Goal: Check status: Check status

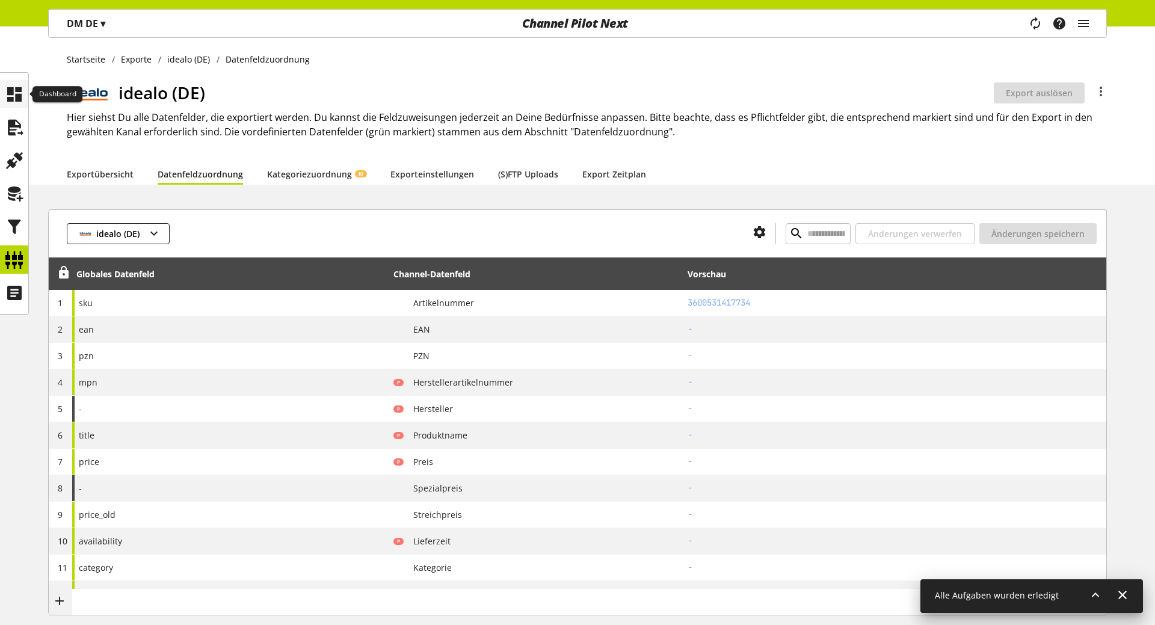
click at [27, 100] on div at bounding box center [14, 94] width 28 height 28
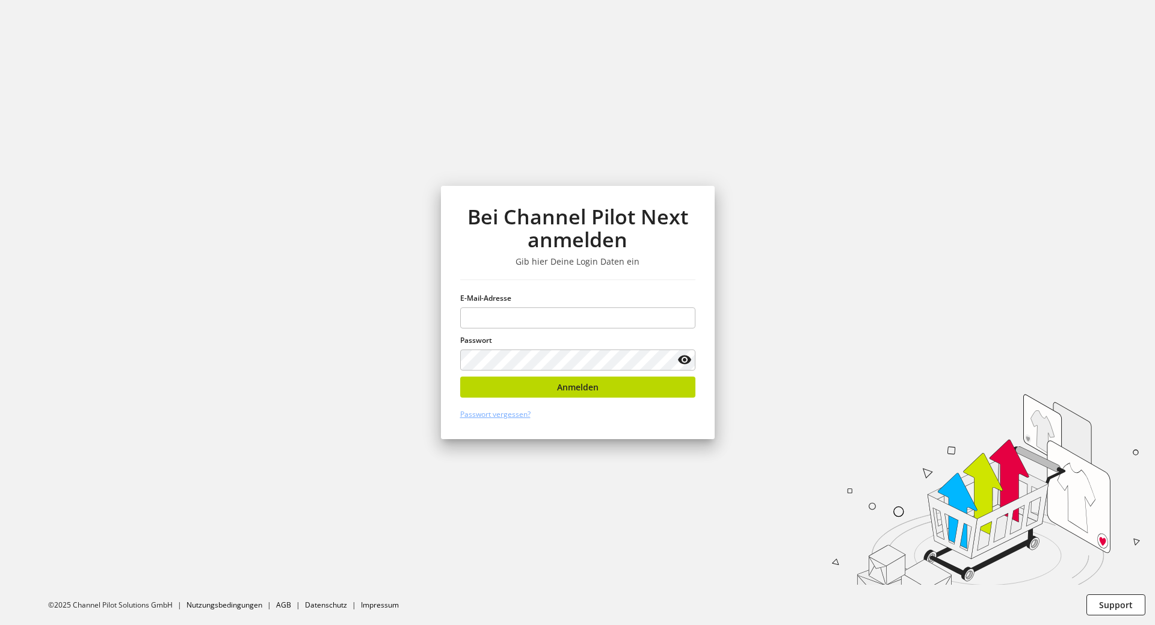
click at [681, 262] on h3 "Gib hier Deine Login Daten ein" at bounding box center [577, 261] width 235 height 11
type input "**********"
drag, startPoint x: 715, startPoint y: 381, endPoint x: 707, endPoint y: 381, distance: 8.4
click at [715, 381] on div "**********" at bounding box center [578, 312] width 324 height 625
click at [663, 381] on button "Anmelden" at bounding box center [577, 387] width 235 height 21
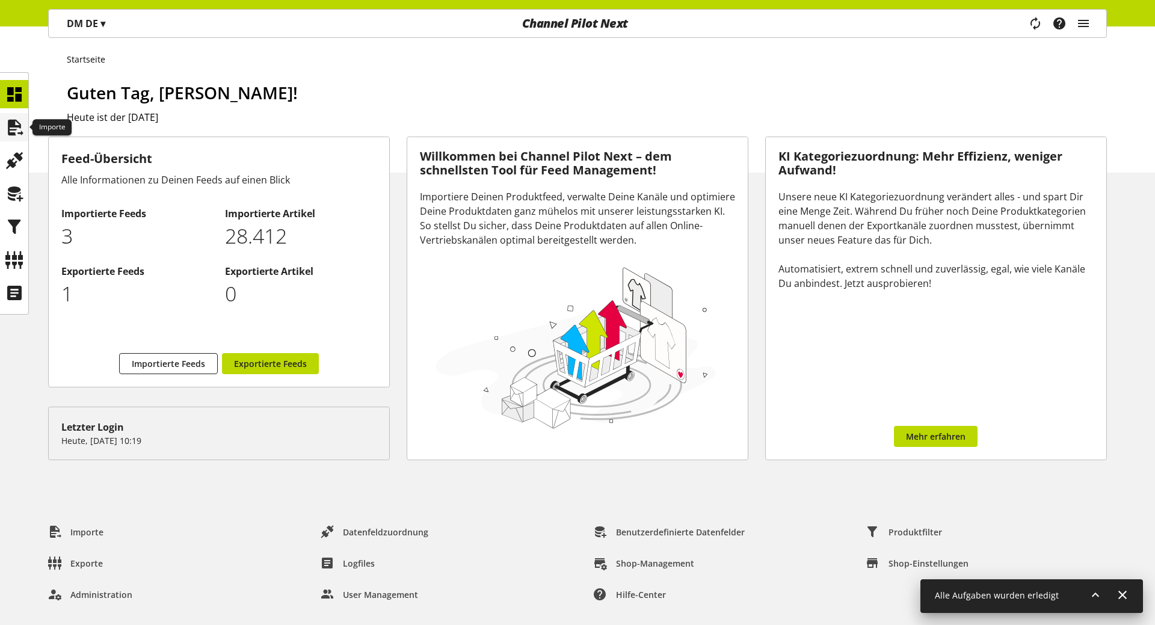
click at [4, 132] on div at bounding box center [14, 127] width 28 height 28
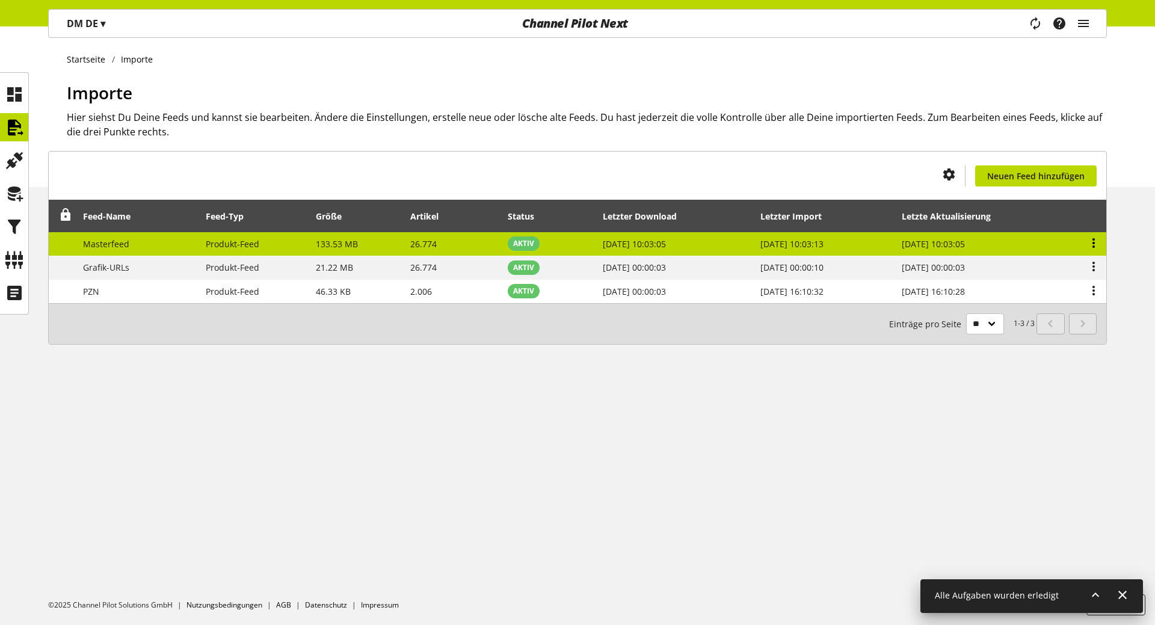
click at [1091, 245] on icon at bounding box center [1094, 243] width 14 height 22
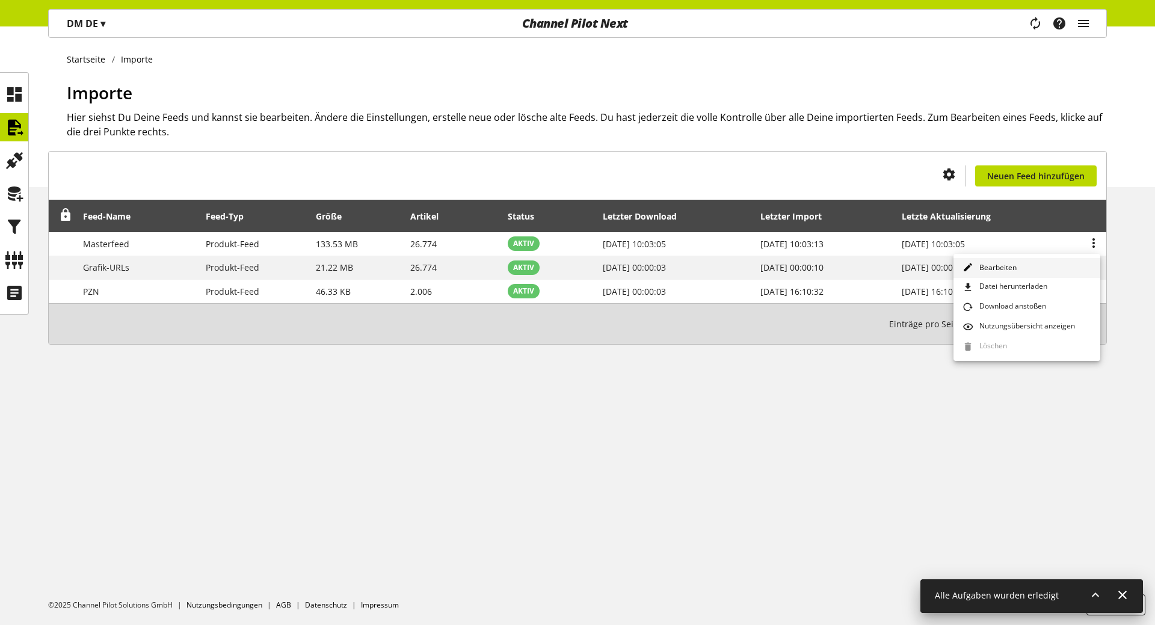
click at [1047, 270] on link "Bearbeiten" at bounding box center [1027, 268] width 147 height 20
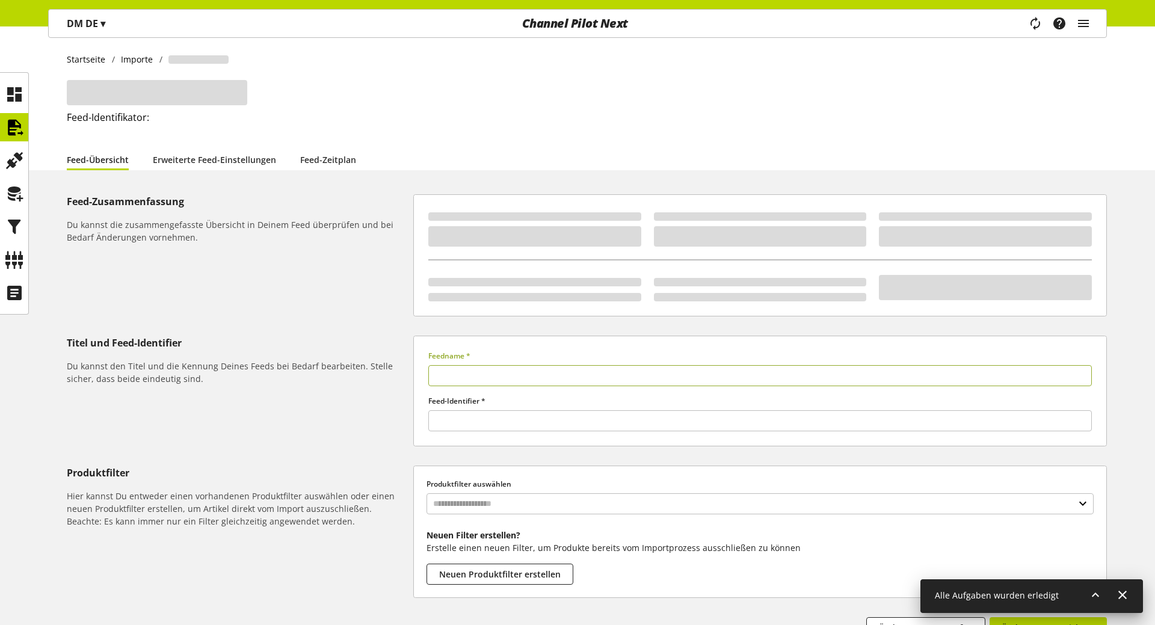
type input "**********"
type input "******"
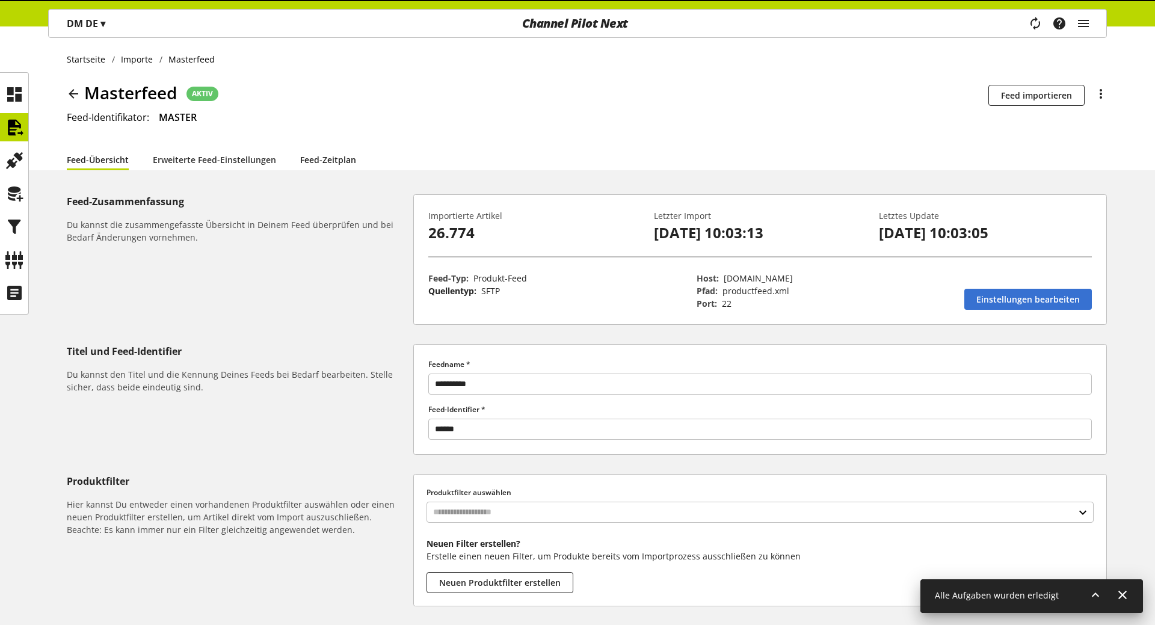
click at [331, 159] on link "Feed-Zeitplan" at bounding box center [328, 160] width 56 height 22
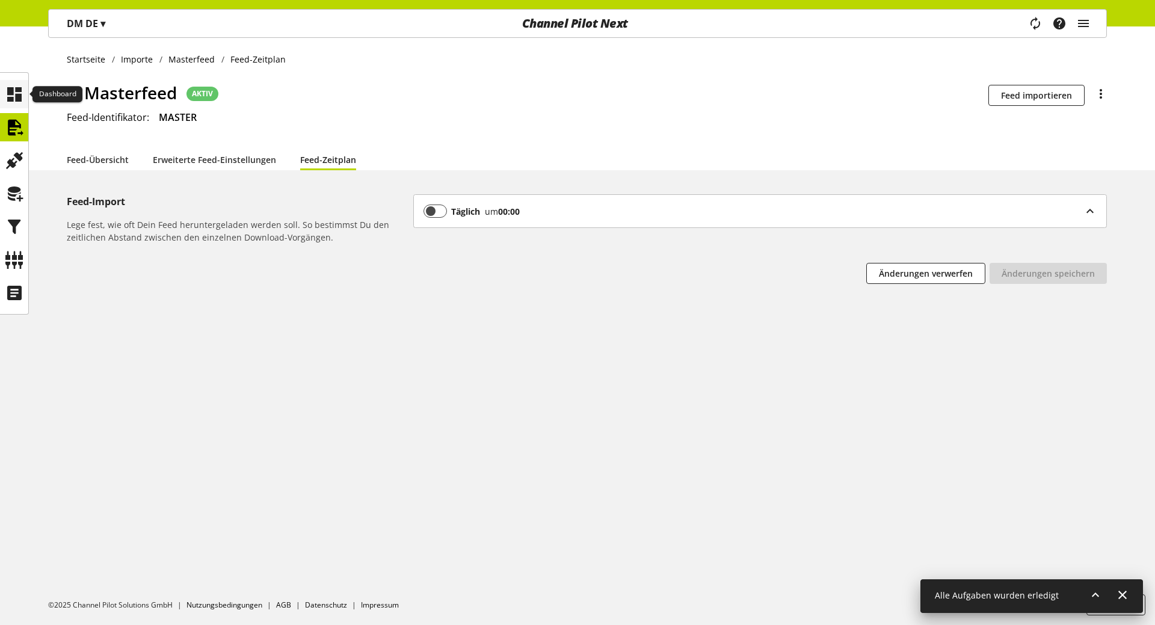
click at [19, 95] on icon at bounding box center [14, 94] width 19 height 24
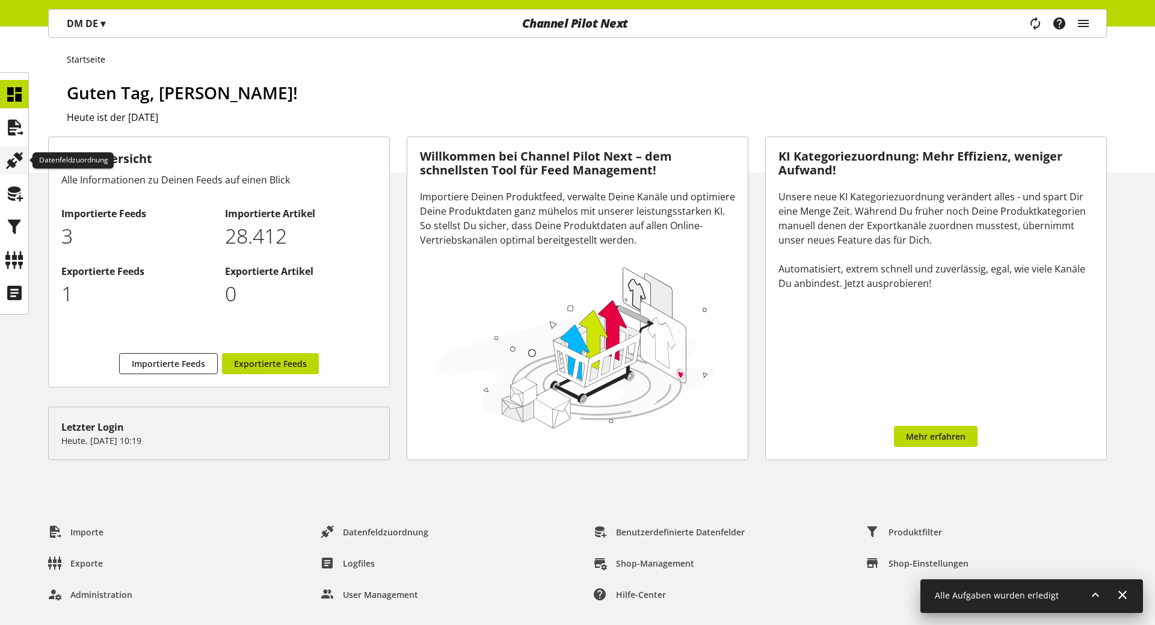
click at [11, 168] on icon at bounding box center [14, 161] width 19 height 24
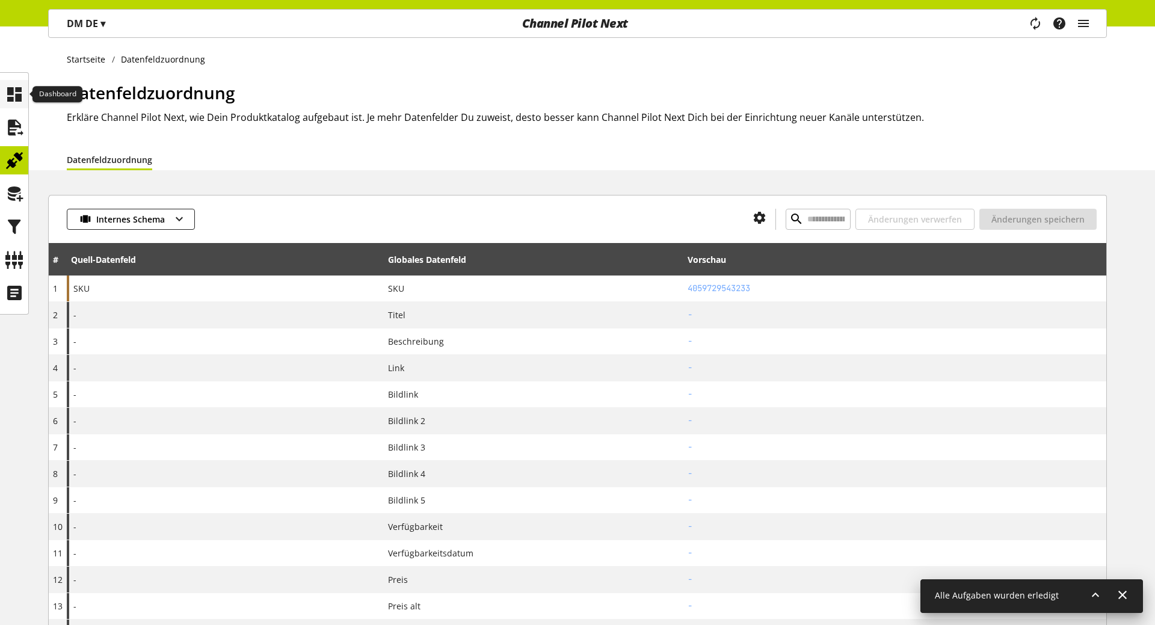
click at [22, 90] on icon at bounding box center [14, 94] width 19 height 24
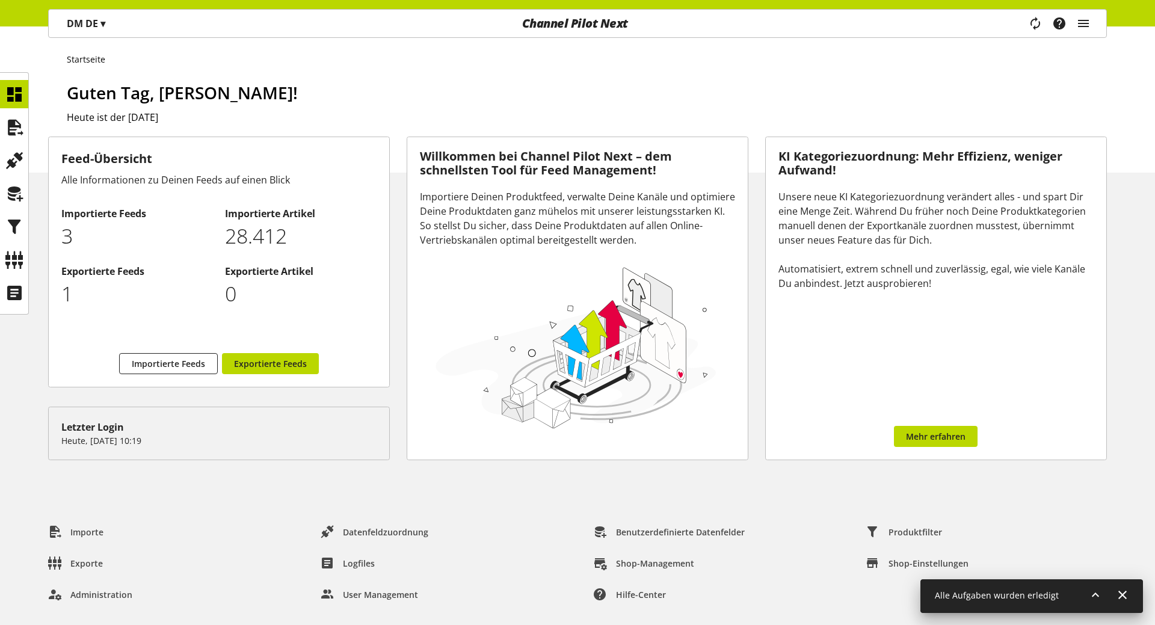
click at [88, 20] on p "DM DE ▾" at bounding box center [86, 23] width 39 height 14
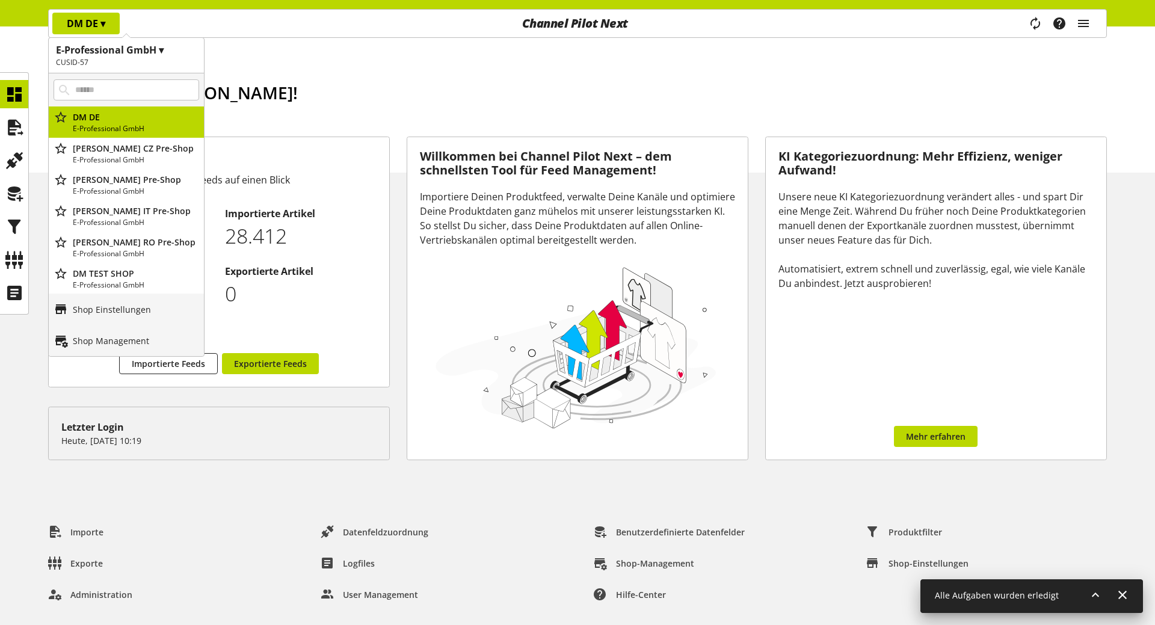
click at [88, 20] on p "DM DE ▾" at bounding box center [86, 23] width 39 height 14
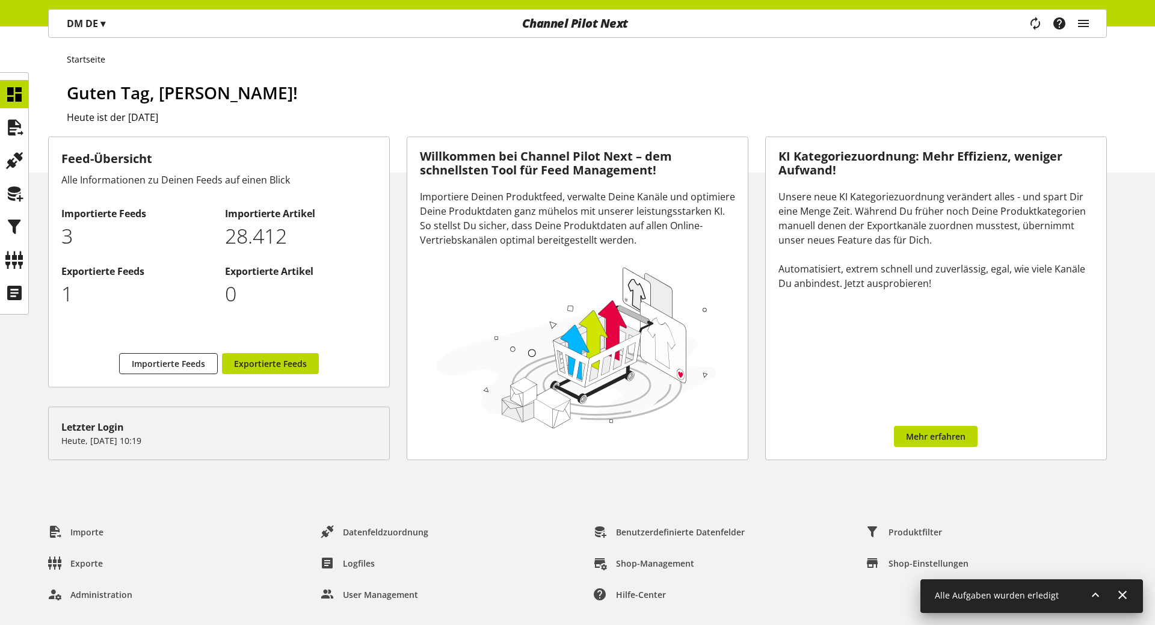
click at [91, 19] on p "DM DE ▾" at bounding box center [86, 23] width 39 height 14
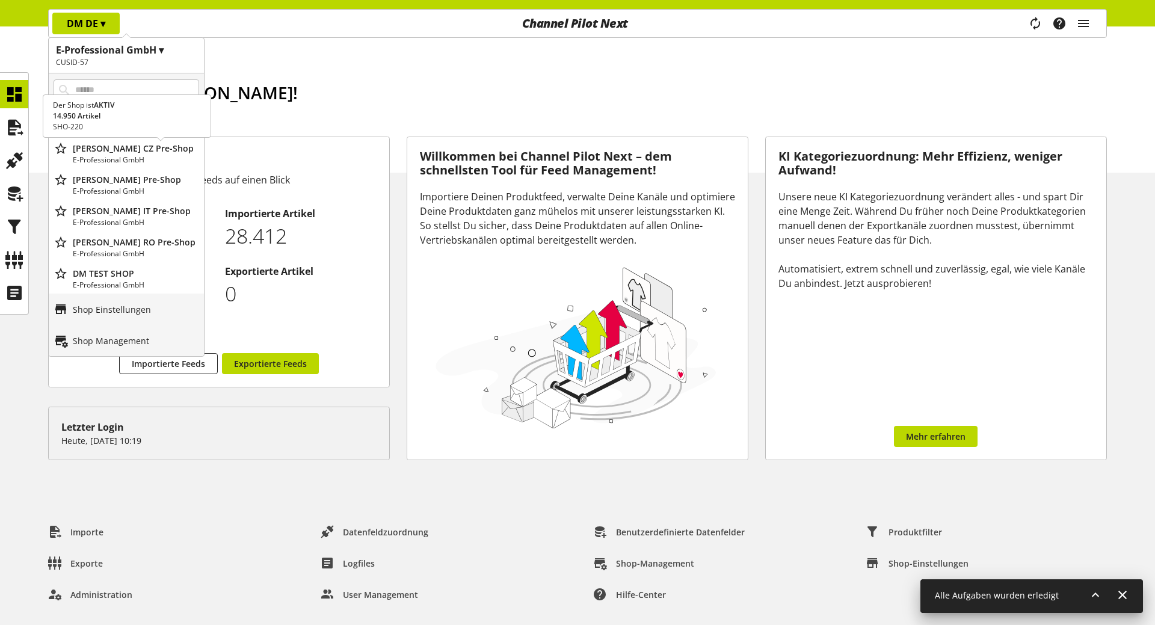
click at [140, 162] on p "E-Professional GmbH" at bounding box center [136, 160] width 126 height 11
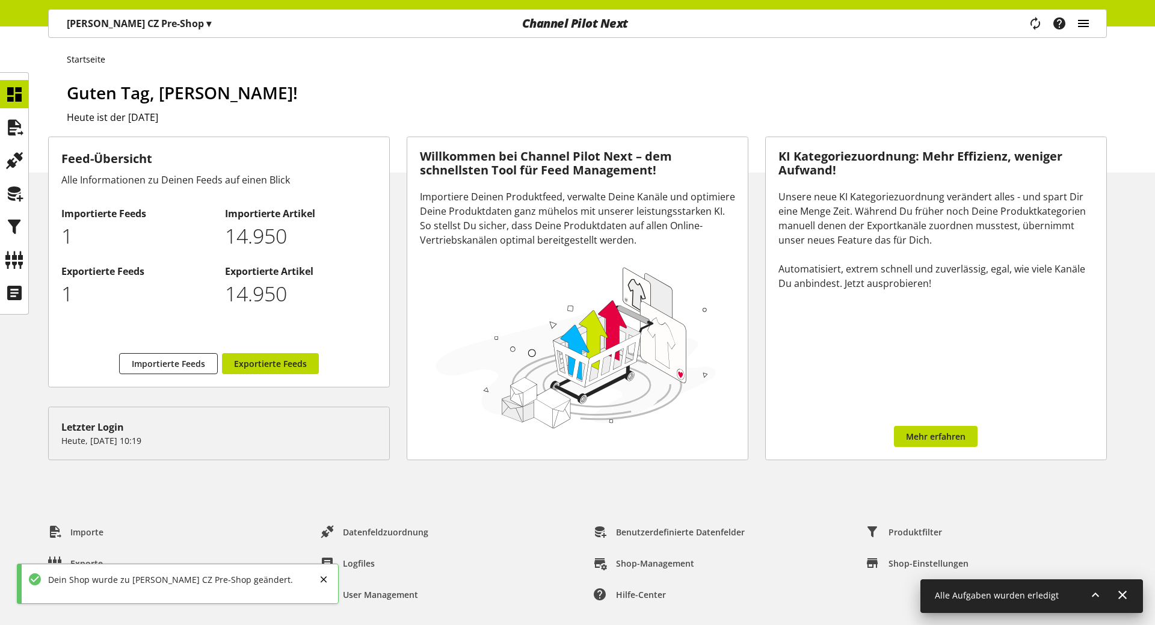
click at [1080, 28] on icon "main navigation" at bounding box center [1083, 24] width 14 height 22
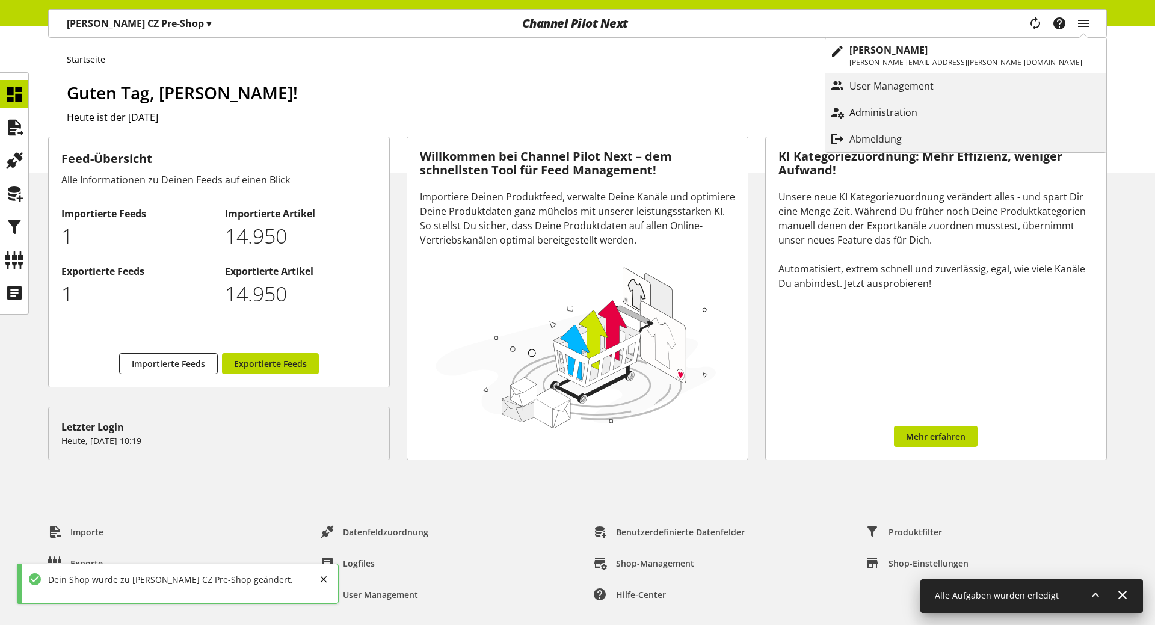
click at [942, 108] on p "Administration" at bounding box center [895, 112] width 92 height 14
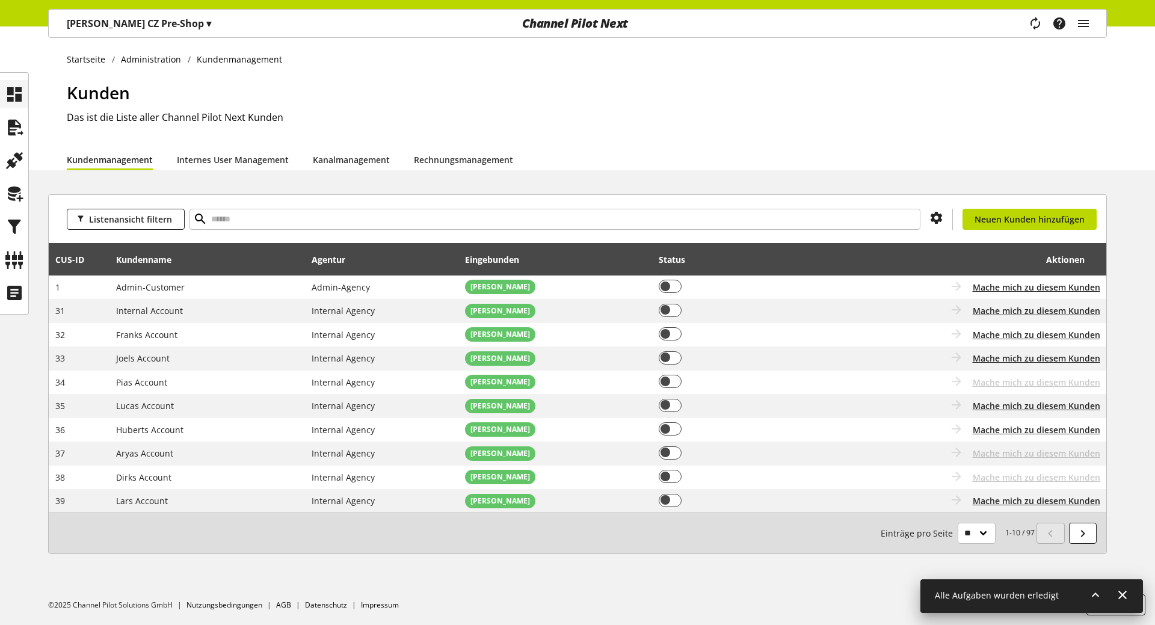
click at [25, 100] on div at bounding box center [14, 94] width 28 height 28
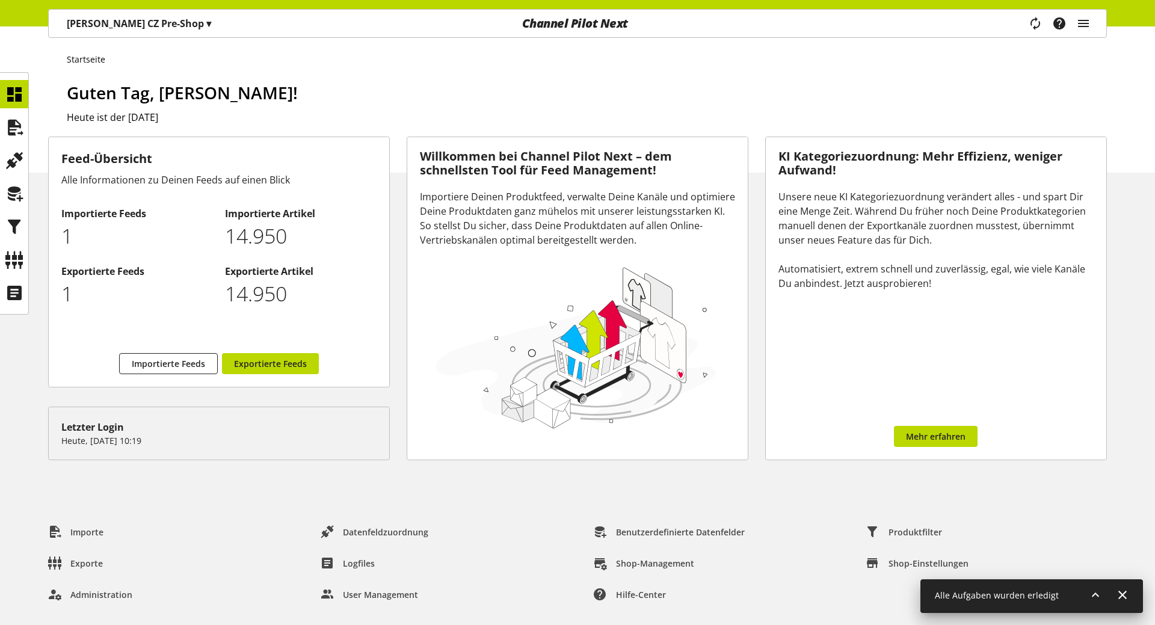
click at [17, 111] on ul at bounding box center [14, 193] width 28 height 227
click at [1091, 23] on div "Task-Manager Hilfe-Center [PERSON_NAME] [PERSON_NAME][EMAIL_ADDRESS][PERSON_NAM…" at bounding box center [1064, 24] width 85 height 28
click at [1084, 29] on icon "main navigation" at bounding box center [1083, 24] width 14 height 22
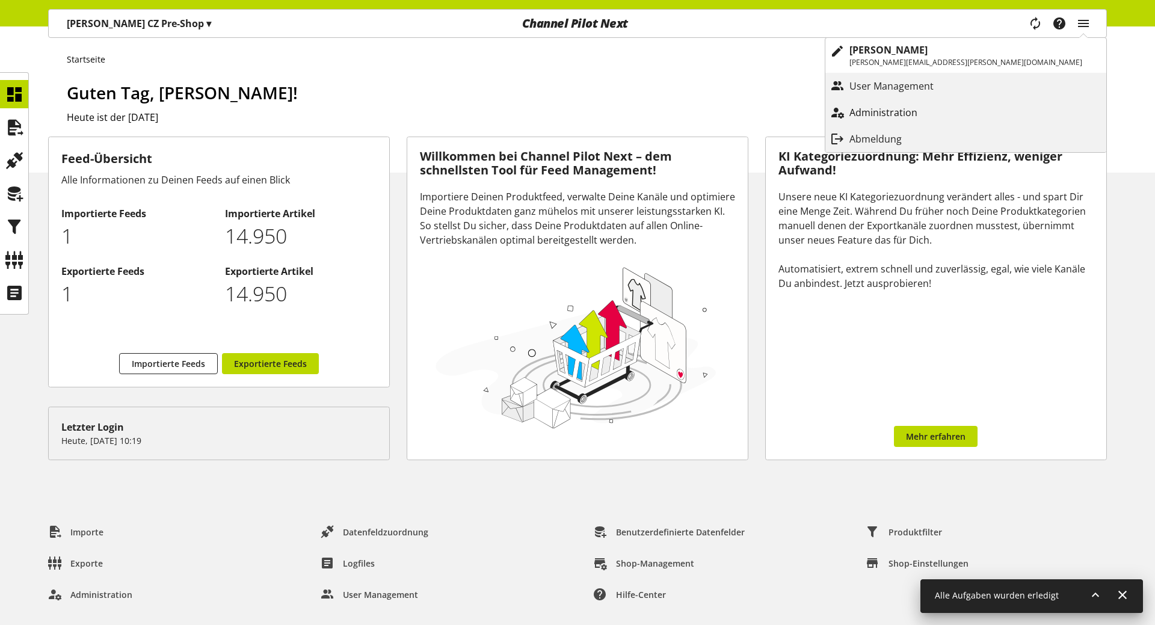
click at [942, 117] on p "Administration" at bounding box center [895, 112] width 92 height 14
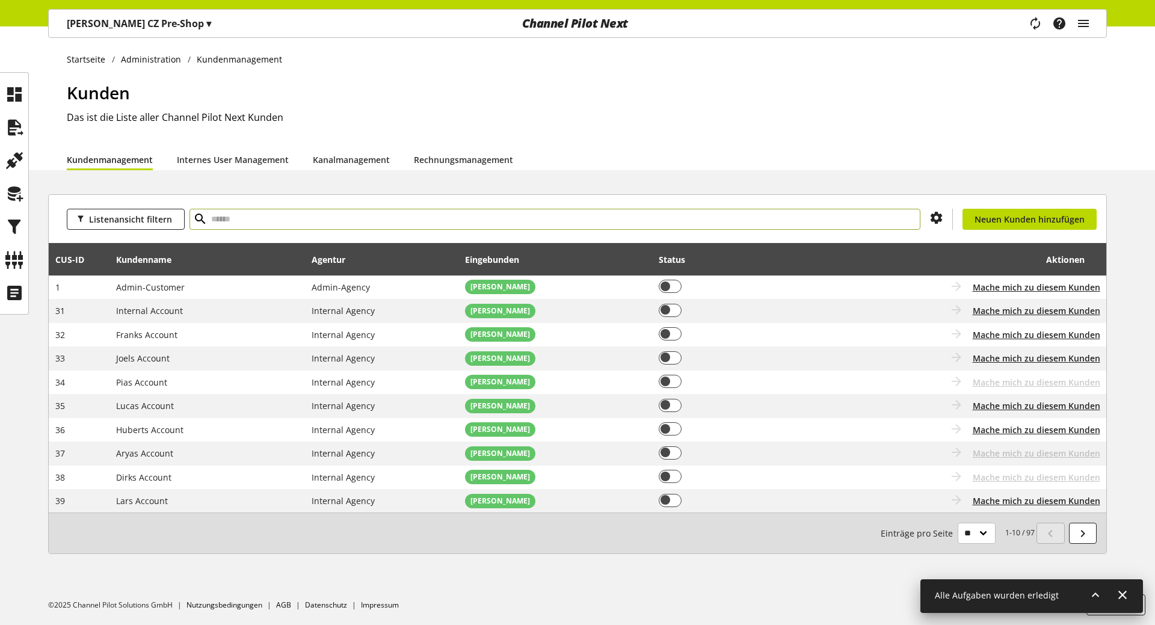
click at [296, 227] on input "text" at bounding box center [555, 219] width 731 height 21
type input "***"
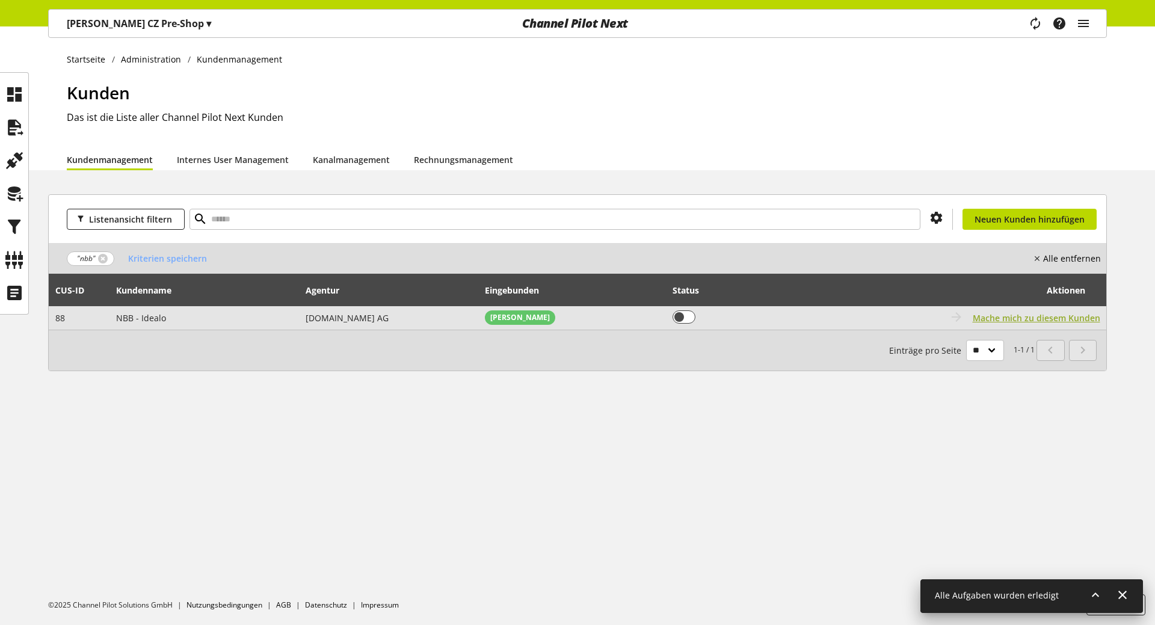
click at [1072, 316] on span "Mache mich zu diesem Kunden" at bounding box center [1037, 318] width 128 height 13
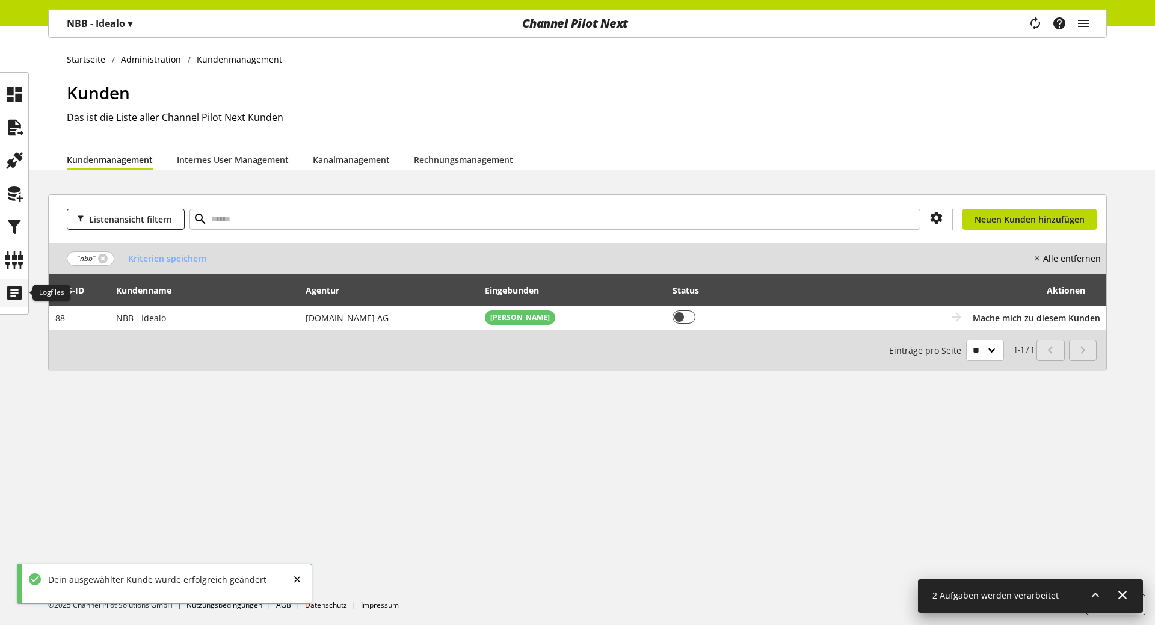
click at [14, 292] on icon at bounding box center [14, 293] width 19 height 24
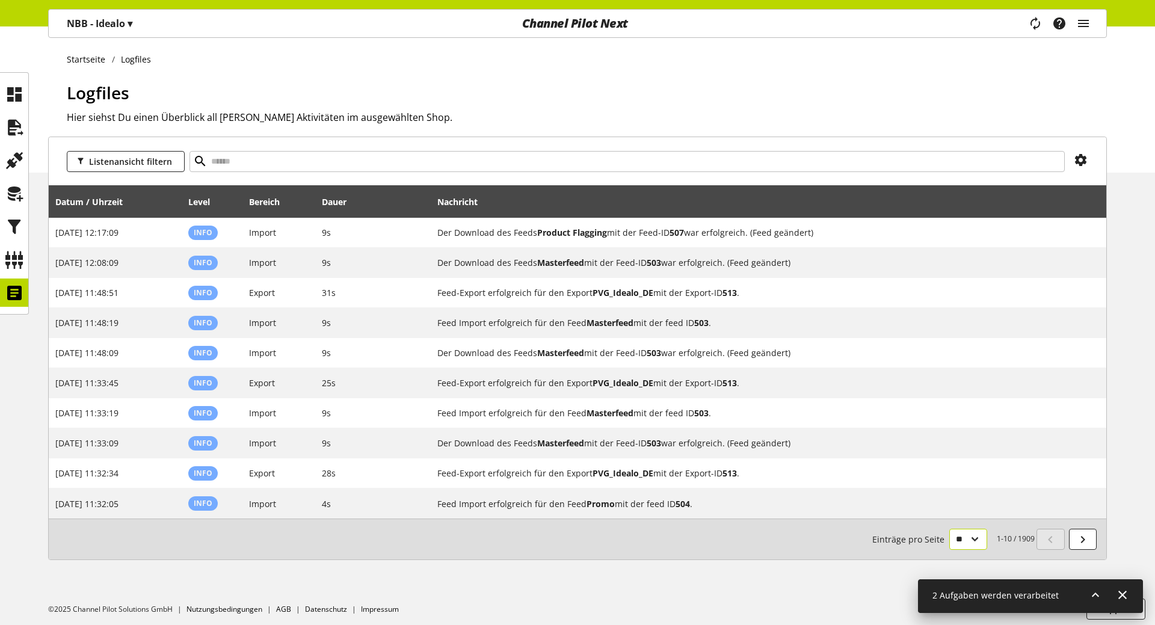
click at [949, 529] on select "** ** ** ***" at bounding box center [968, 539] width 38 height 21
select select "***"
click option "***" at bounding box center [0, 0] width 0 height 0
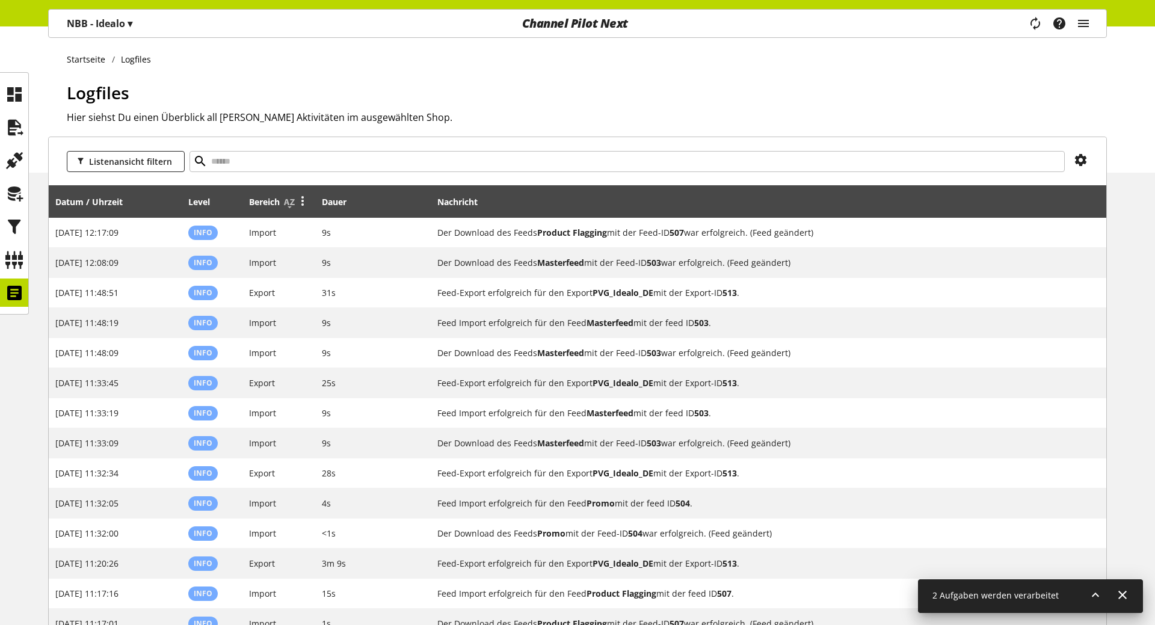
click at [300, 199] on icon at bounding box center [302, 201] width 14 height 22
click at [267, 262] on link "Filter" at bounding box center [257, 259] width 105 height 17
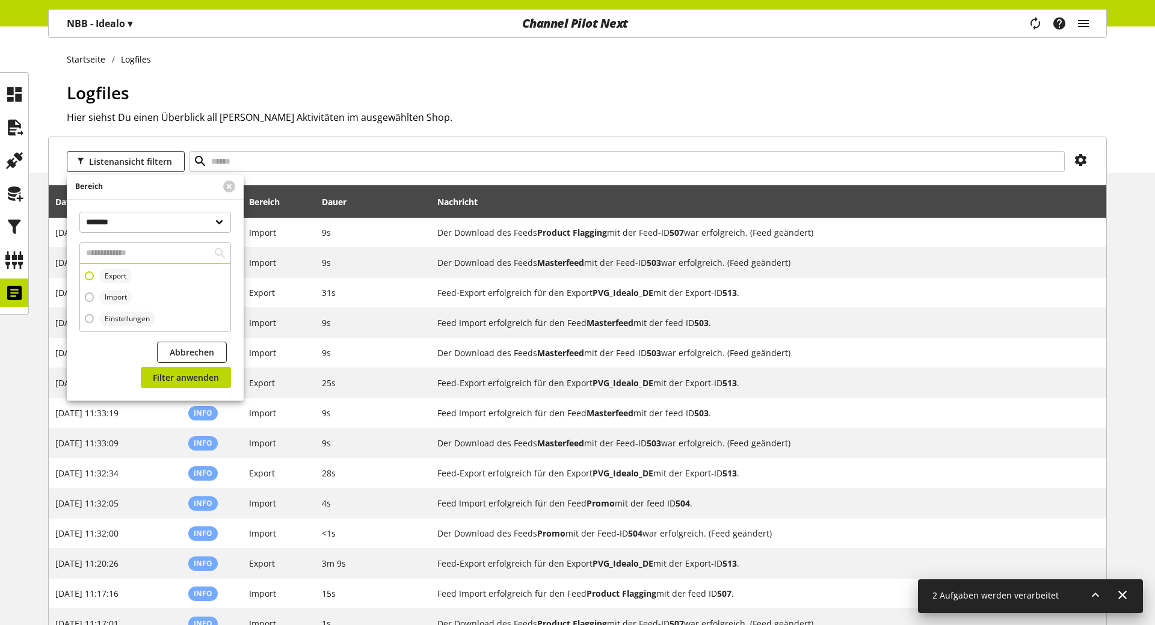
click at [103, 279] on span "Export" at bounding box center [115, 276] width 32 height 14
click at [184, 378] on span "Filter anwenden" at bounding box center [186, 377] width 66 height 13
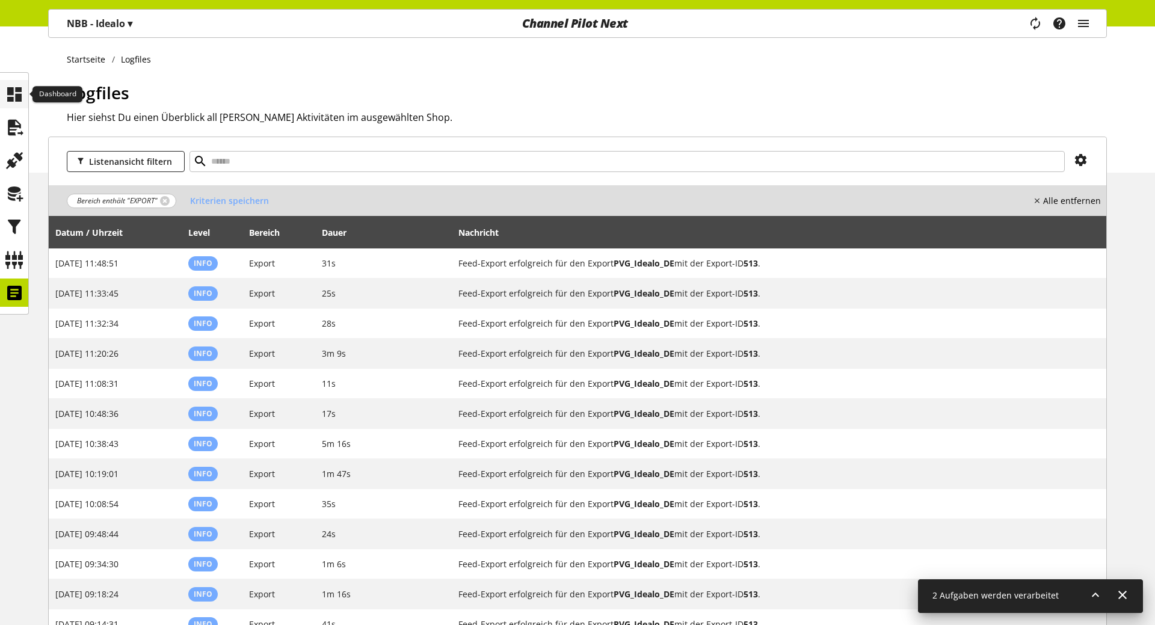
click at [16, 99] on icon at bounding box center [14, 94] width 19 height 24
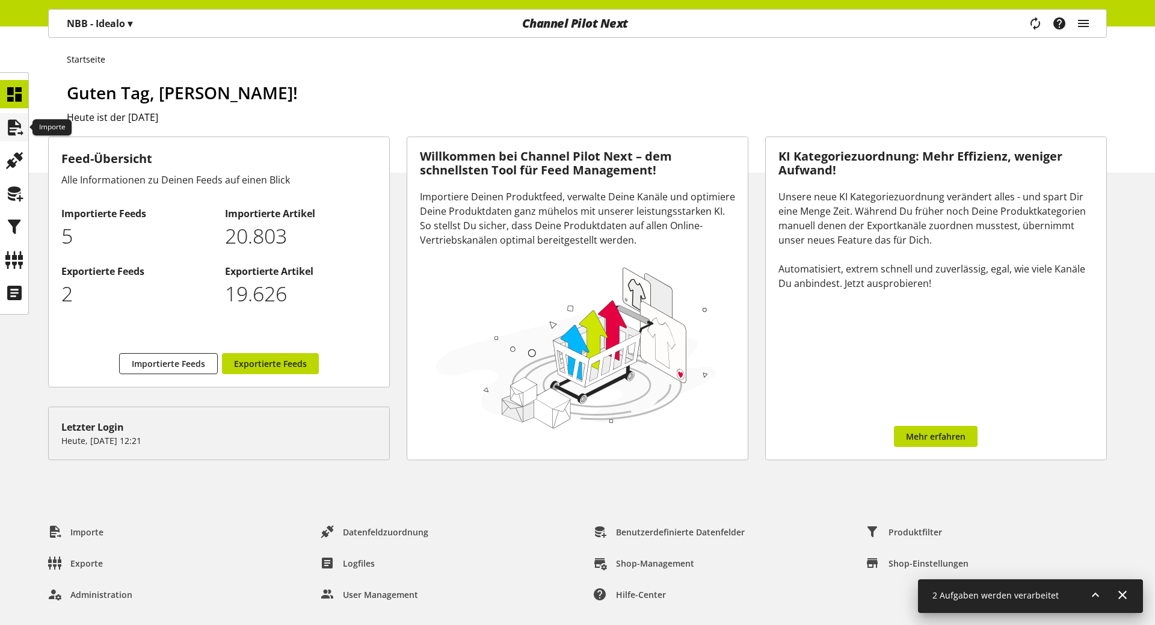
click at [17, 129] on icon at bounding box center [14, 128] width 19 height 24
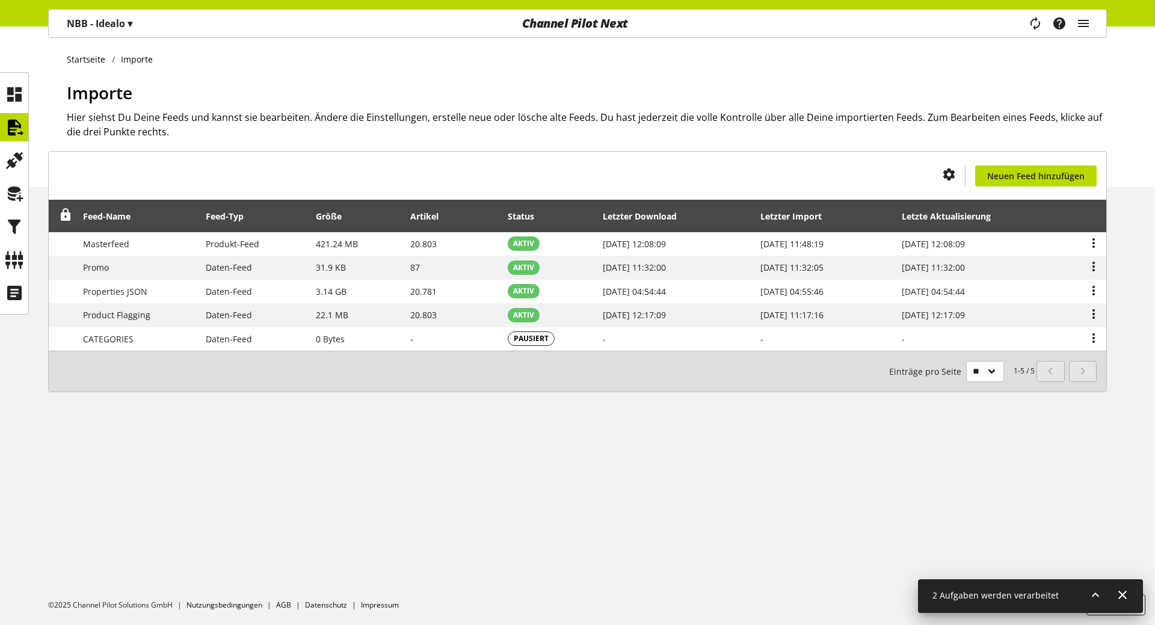
click at [1072, 25] on div "Task-Manager Hilfe-Center [PERSON_NAME] [PERSON_NAME][EMAIL_ADDRESS][PERSON_NAM…" at bounding box center [1064, 24] width 85 height 28
click at [1087, 23] on icon "main navigation" at bounding box center [1083, 24] width 14 height 22
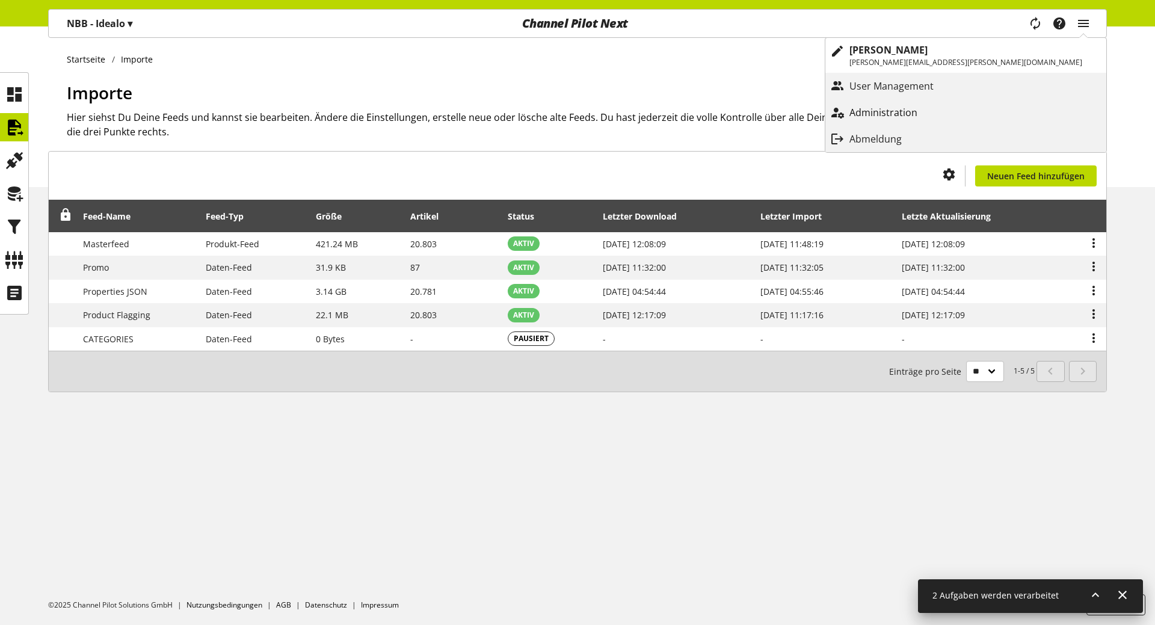
click at [1044, 104] on link "Administration" at bounding box center [965, 113] width 281 height 22
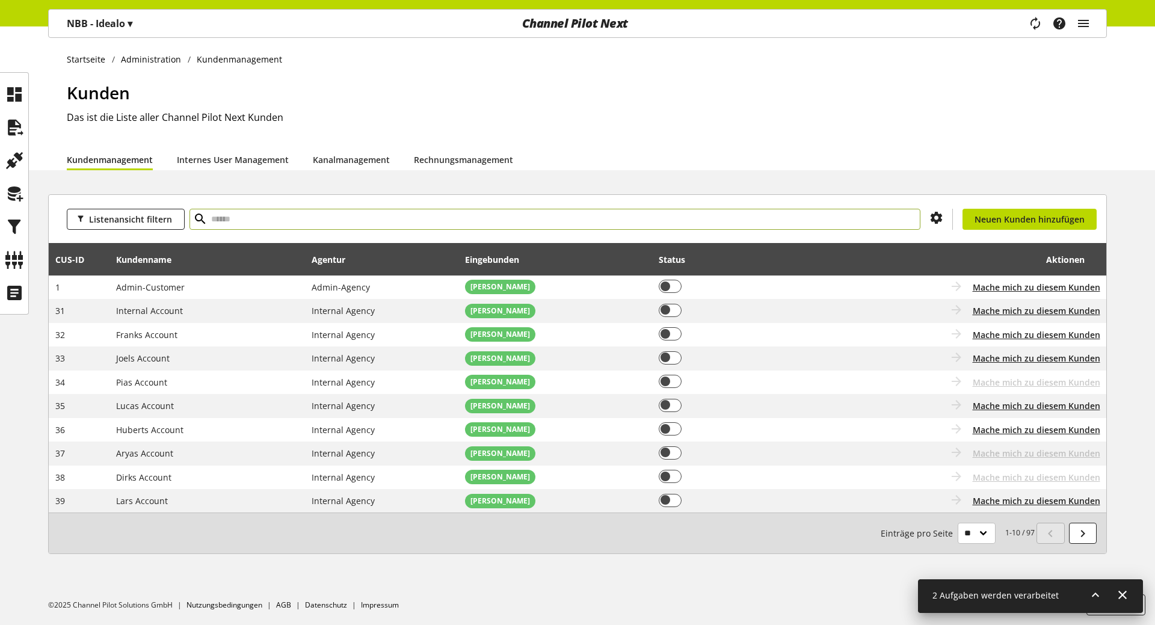
click at [265, 213] on input "text" at bounding box center [555, 219] width 731 height 21
type input "****"
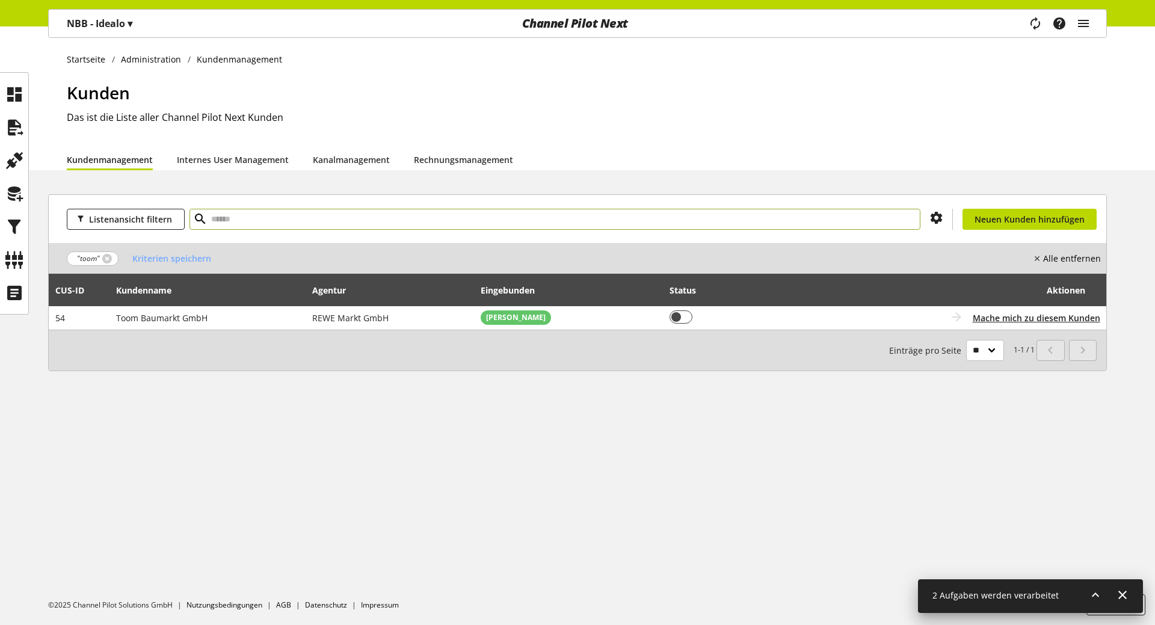
click at [1096, 599] on icon at bounding box center [1095, 595] width 14 height 22
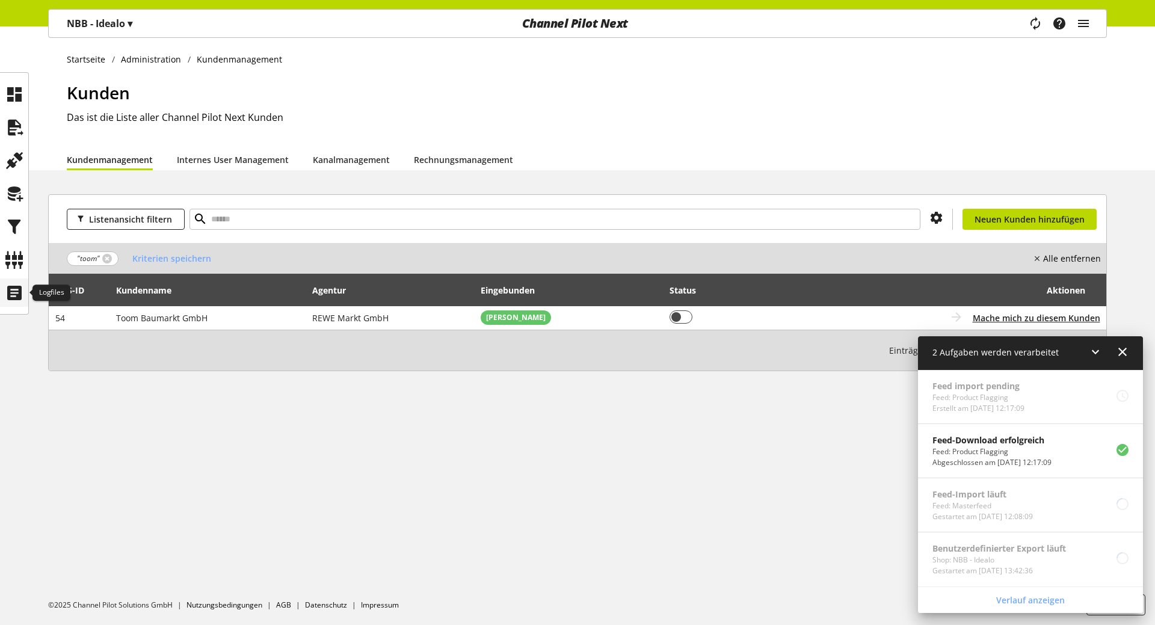
click at [11, 300] on icon at bounding box center [14, 293] width 19 height 24
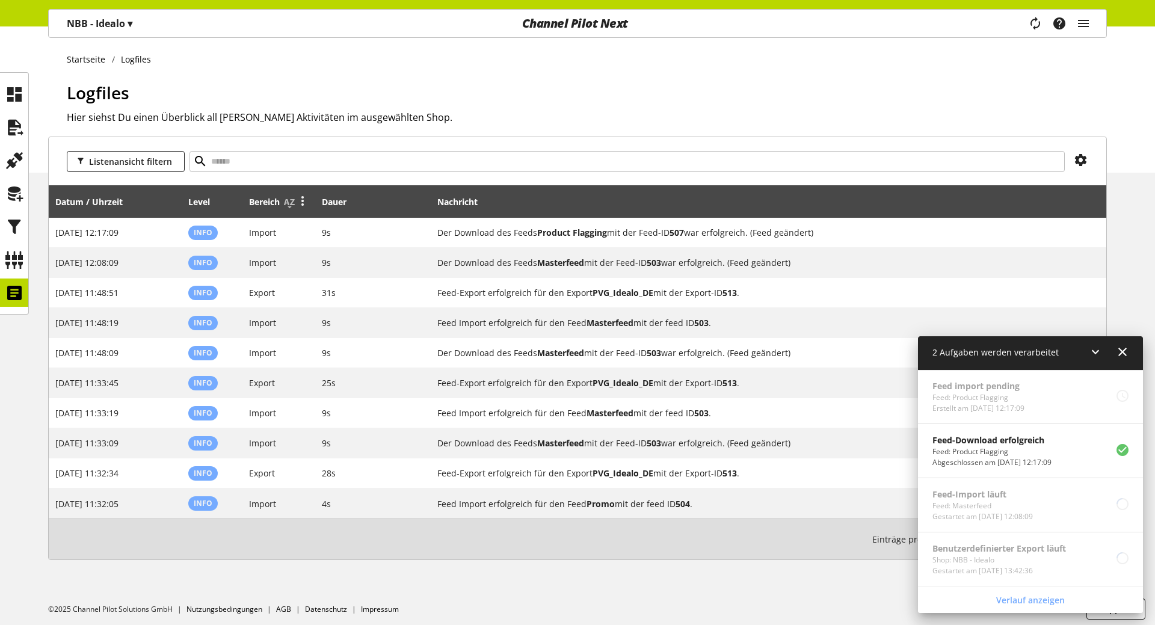
click at [304, 203] on icon at bounding box center [302, 201] width 14 height 22
click at [255, 257] on link "Filter" at bounding box center [257, 259] width 105 height 17
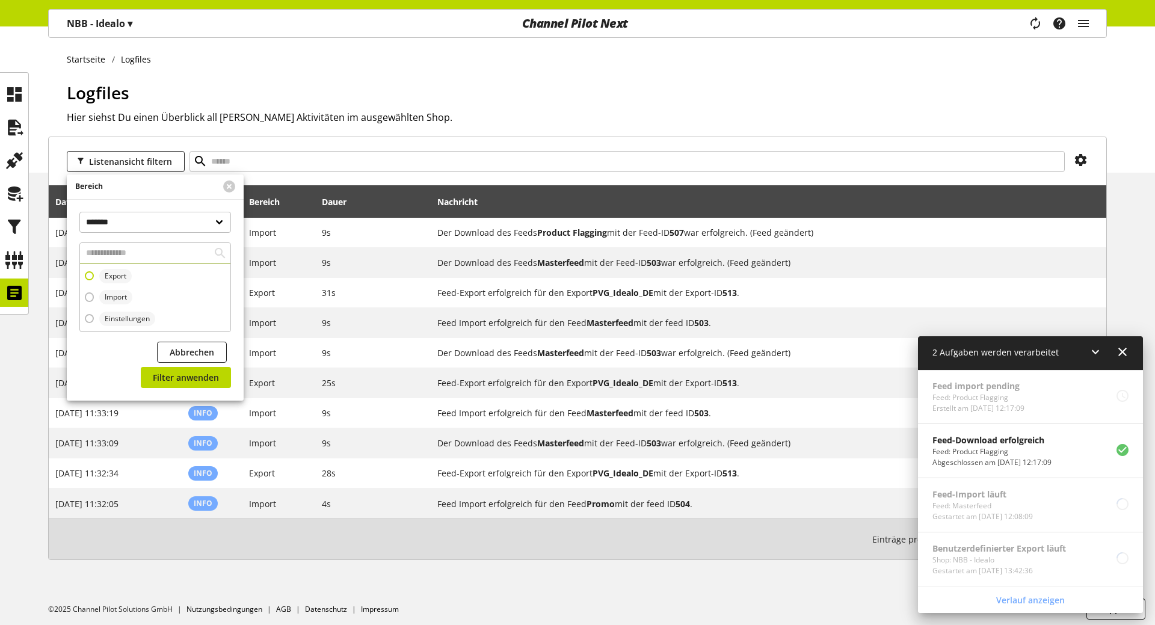
click at [116, 279] on span "Export" at bounding box center [116, 276] width 22 height 11
click at [207, 372] on span "Filter anwenden" at bounding box center [186, 377] width 66 height 13
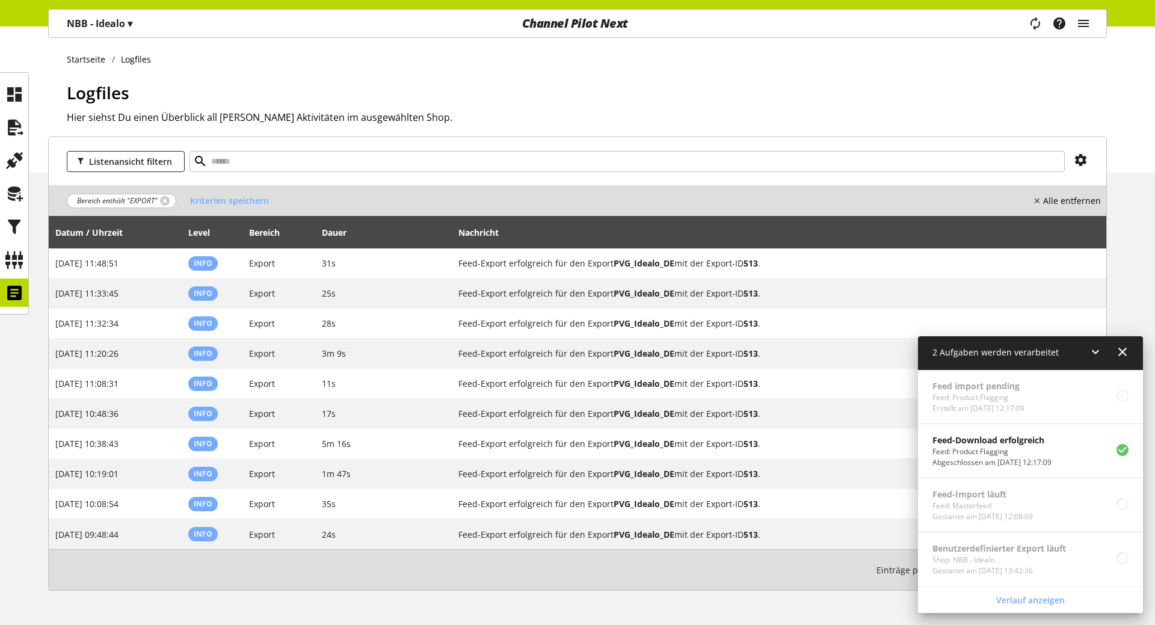
click at [1096, 348] on icon at bounding box center [1095, 352] width 14 height 22
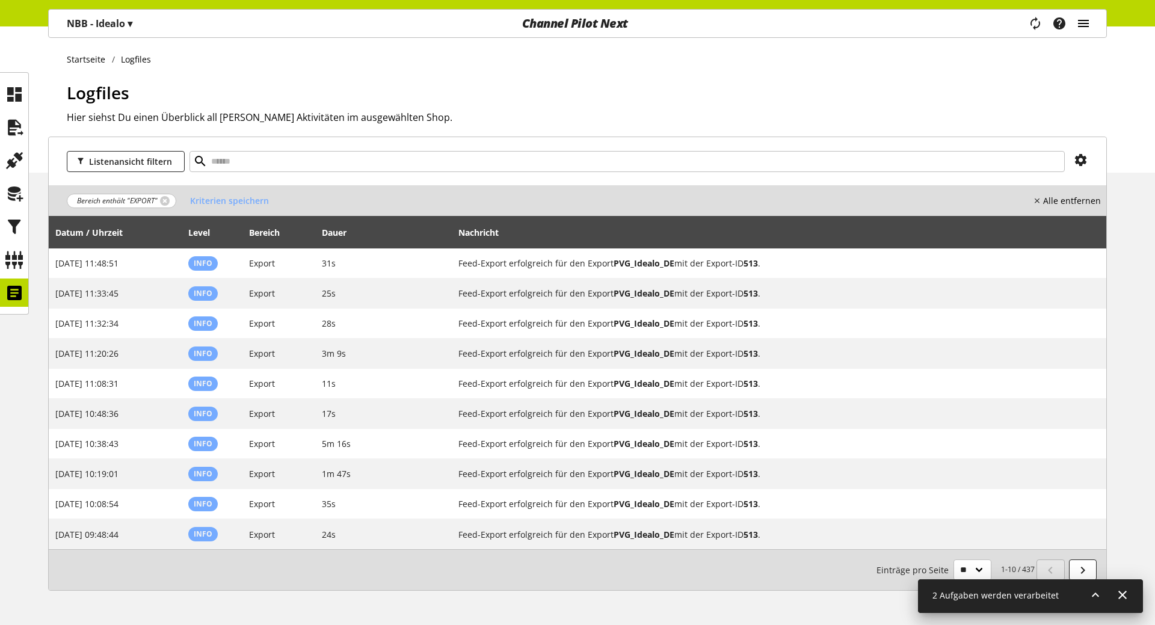
click at [1080, 20] on icon "main navigation" at bounding box center [1083, 24] width 14 height 22
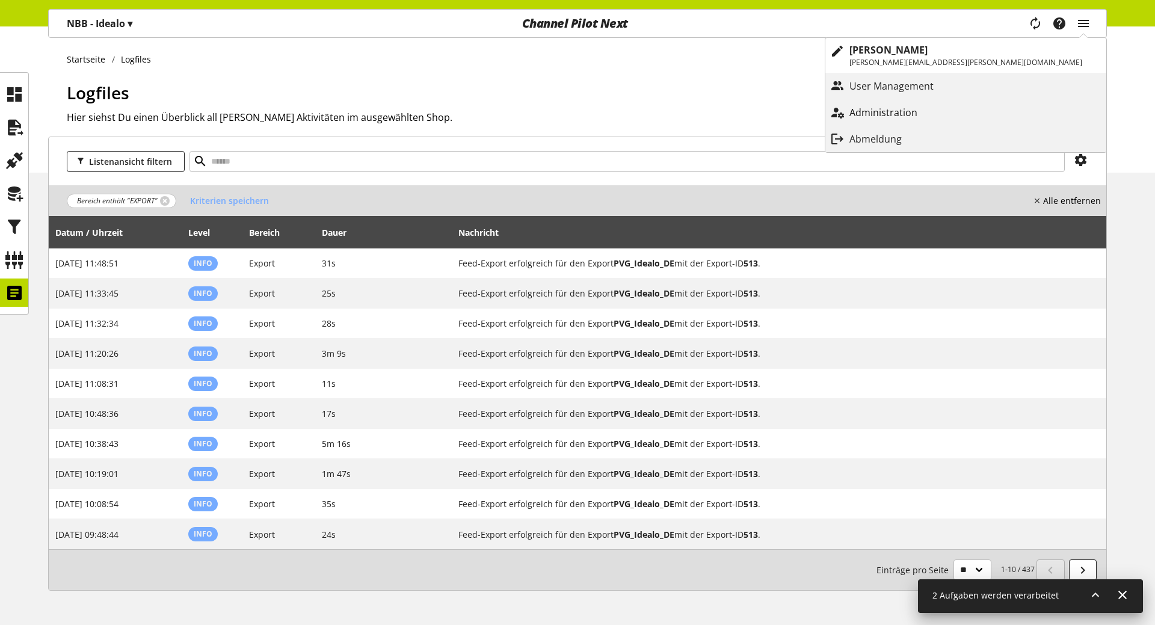
click at [942, 114] on p "Administration" at bounding box center [895, 112] width 92 height 14
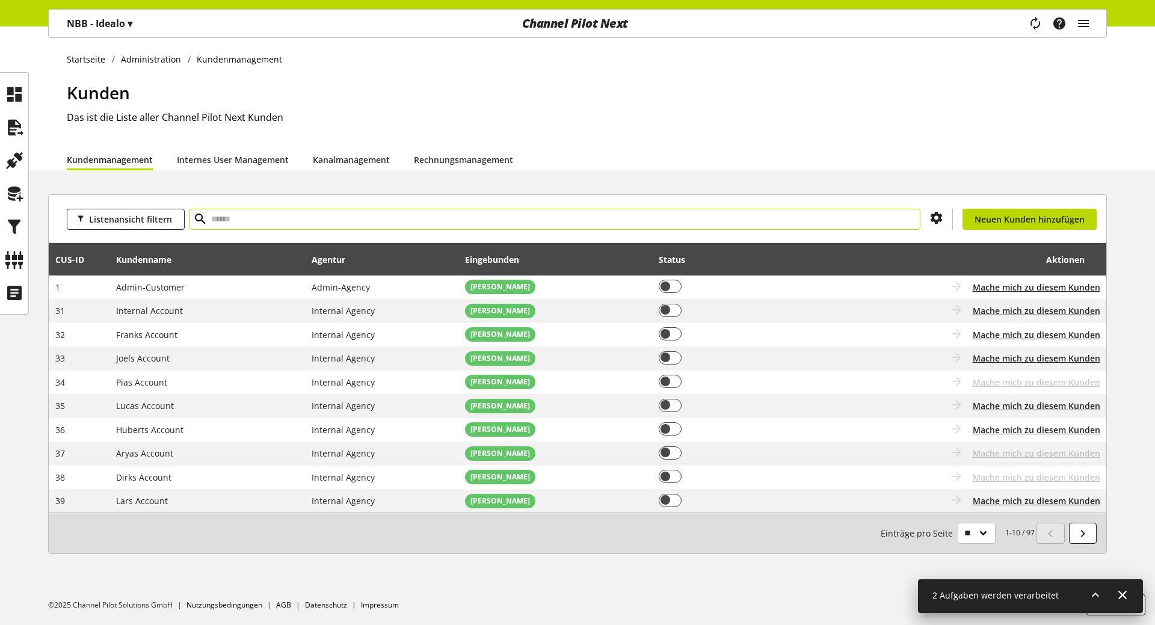
click at [290, 226] on input "text" at bounding box center [555, 219] width 731 height 21
type input "****"
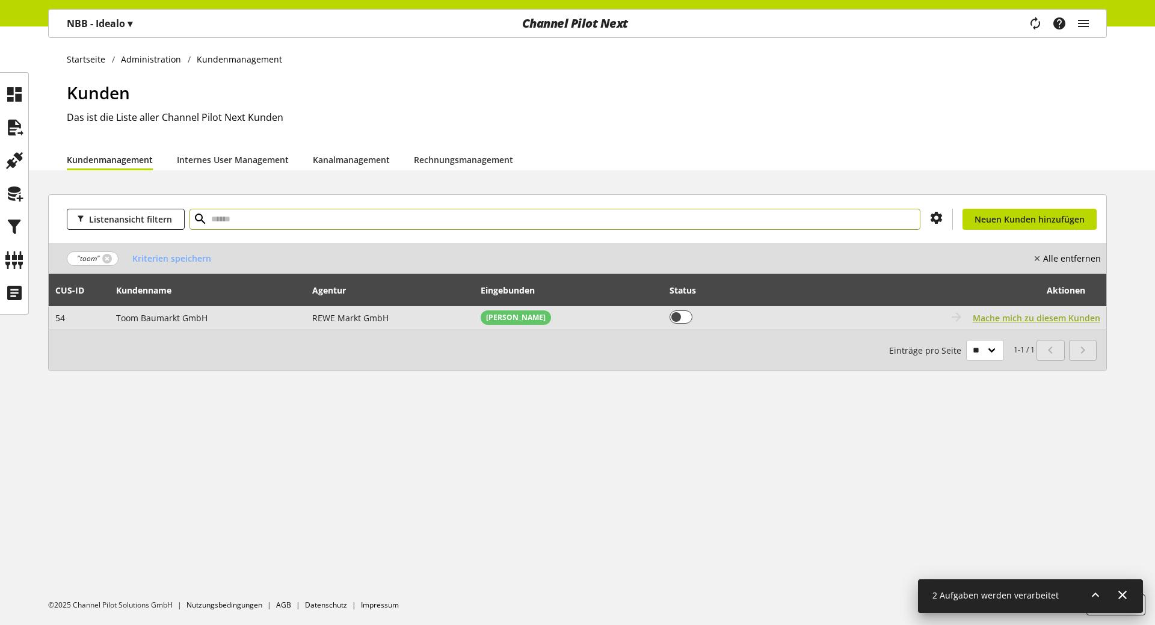
click at [1038, 318] on span "Mache mich zu diesem Kunden" at bounding box center [1037, 318] width 128 height 13
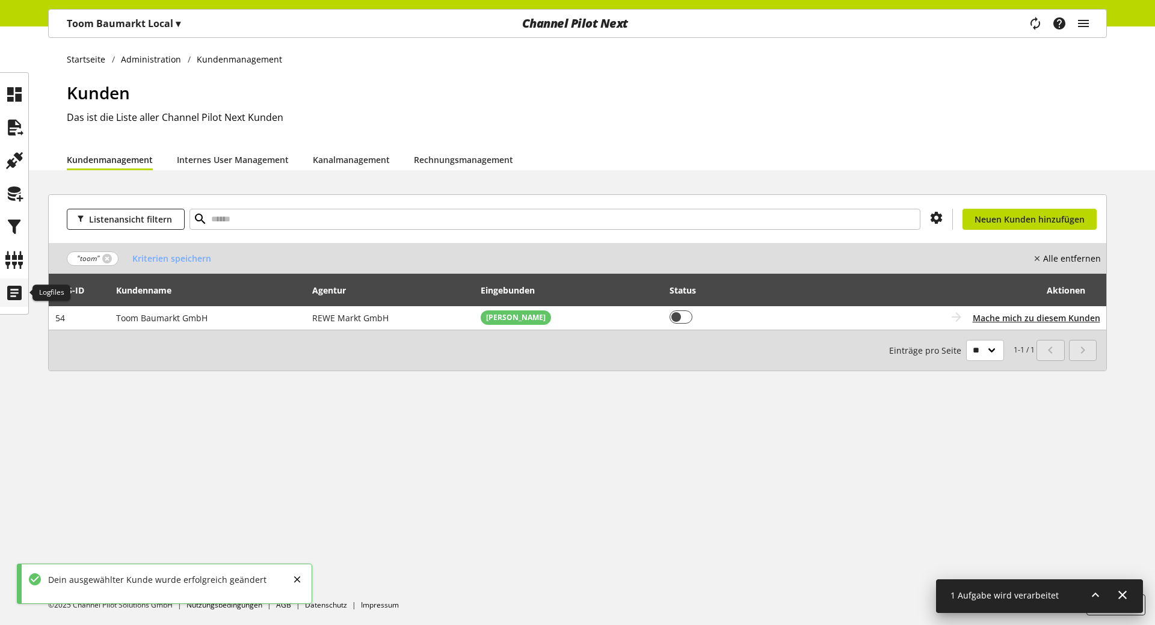
click at [13, 288] on icon at bounding box center [14, 293] width 19 height 24
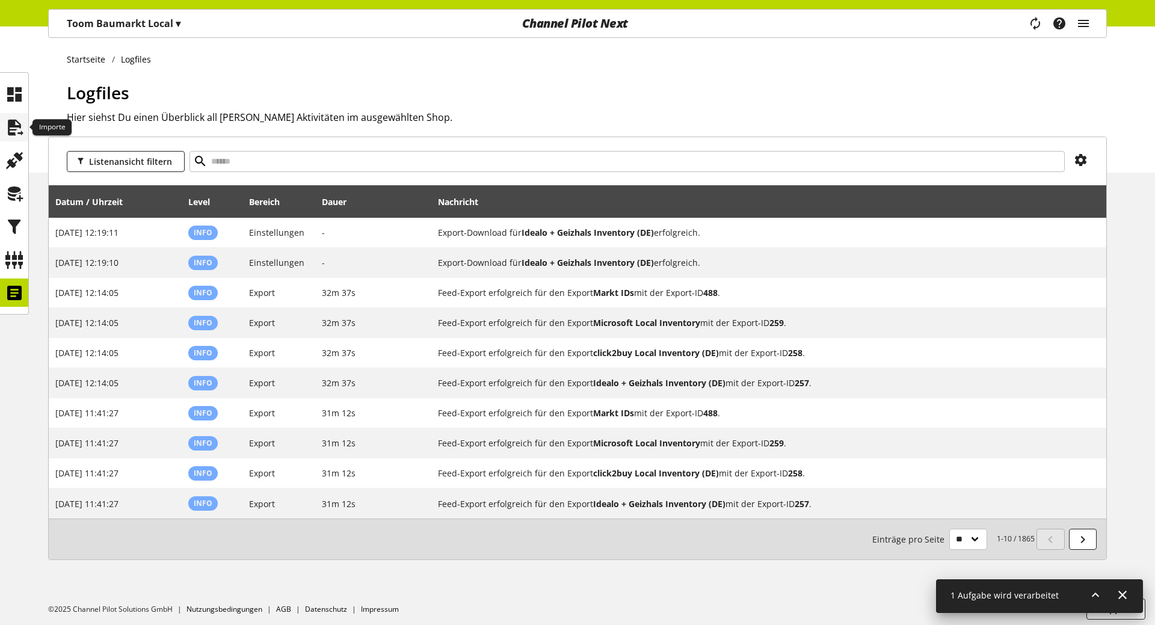
click at [16, 127] on icon at bounding box center [14, 128] width 19 height 24
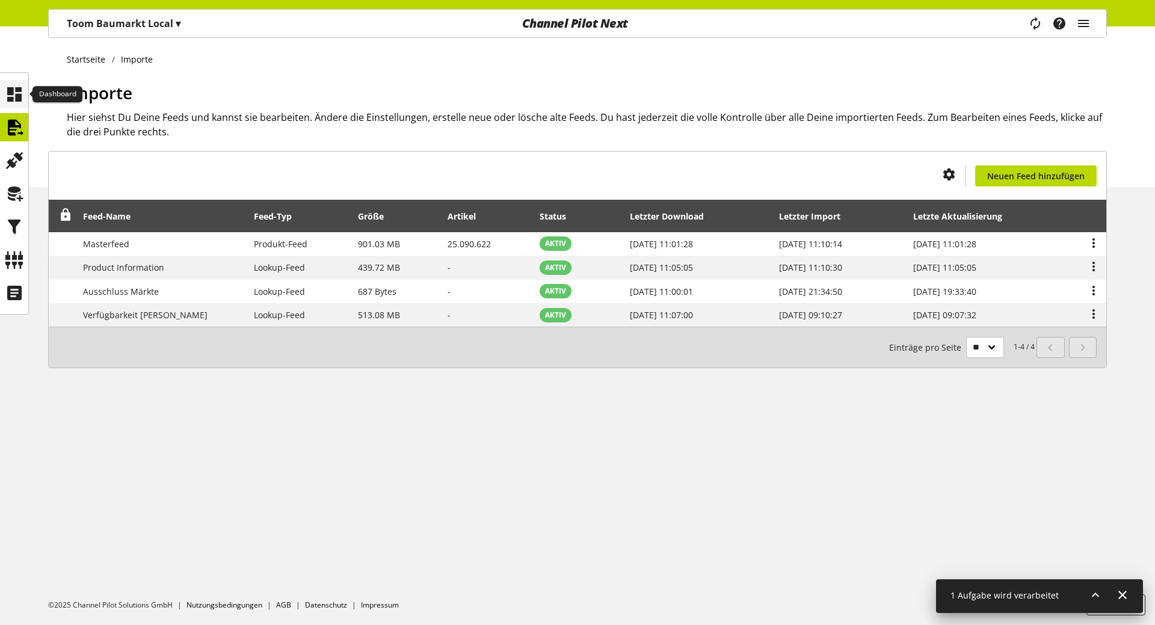
click at [15, 101] on icon at bounding box center [14, 94] width 19 height 24
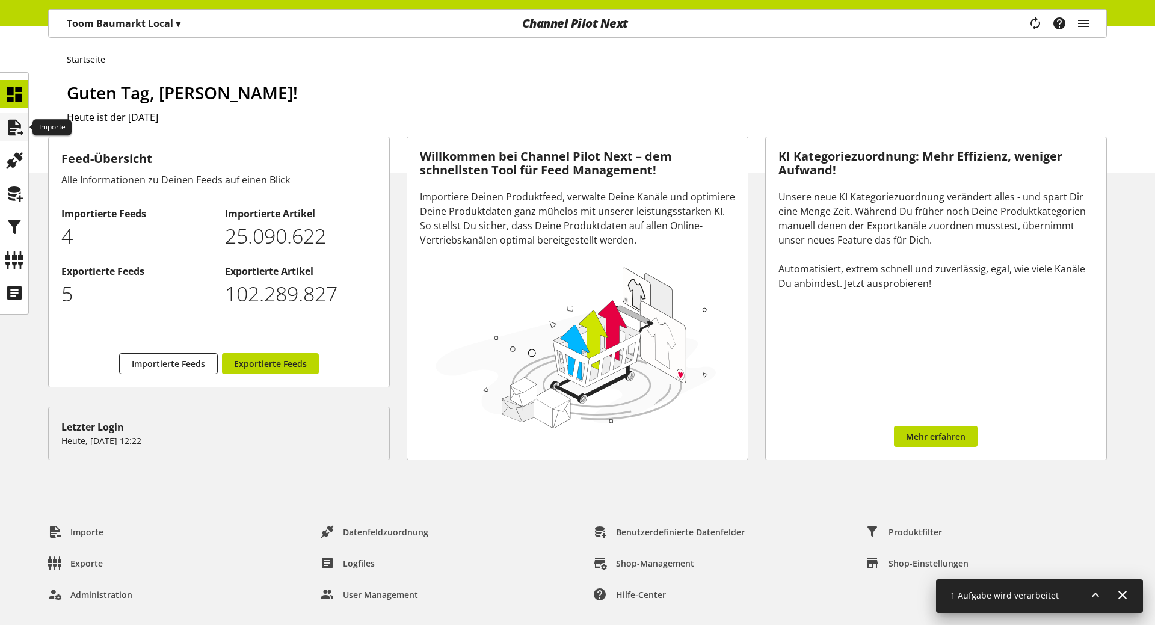
click at [14, 127] on icon at bounding box center [14, 128] width 19 height 24
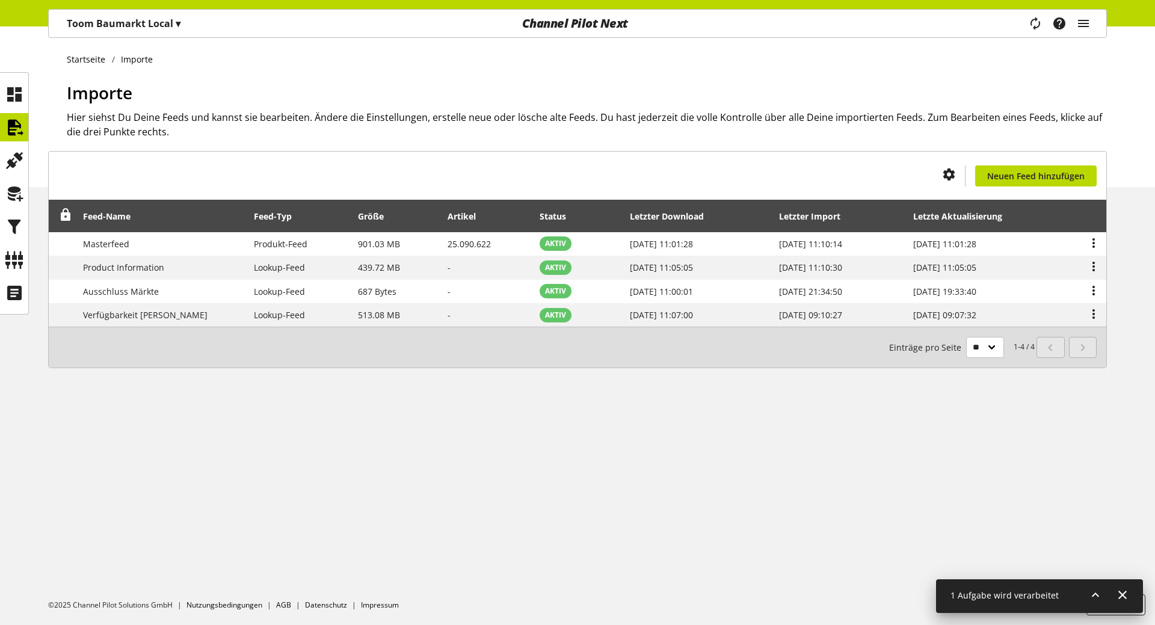
click at [1092, 590] on icon at bounding box center [1095, 595] width 14 height 22
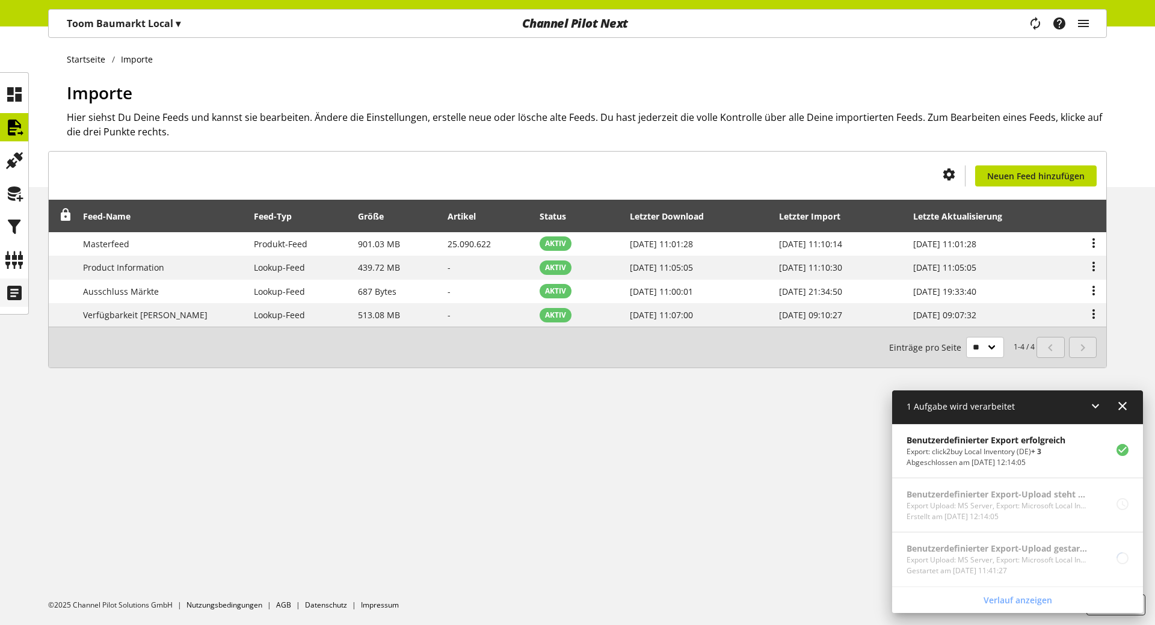
click at [26, 282] on div at bounding box center [14, 293] width 28 height 28
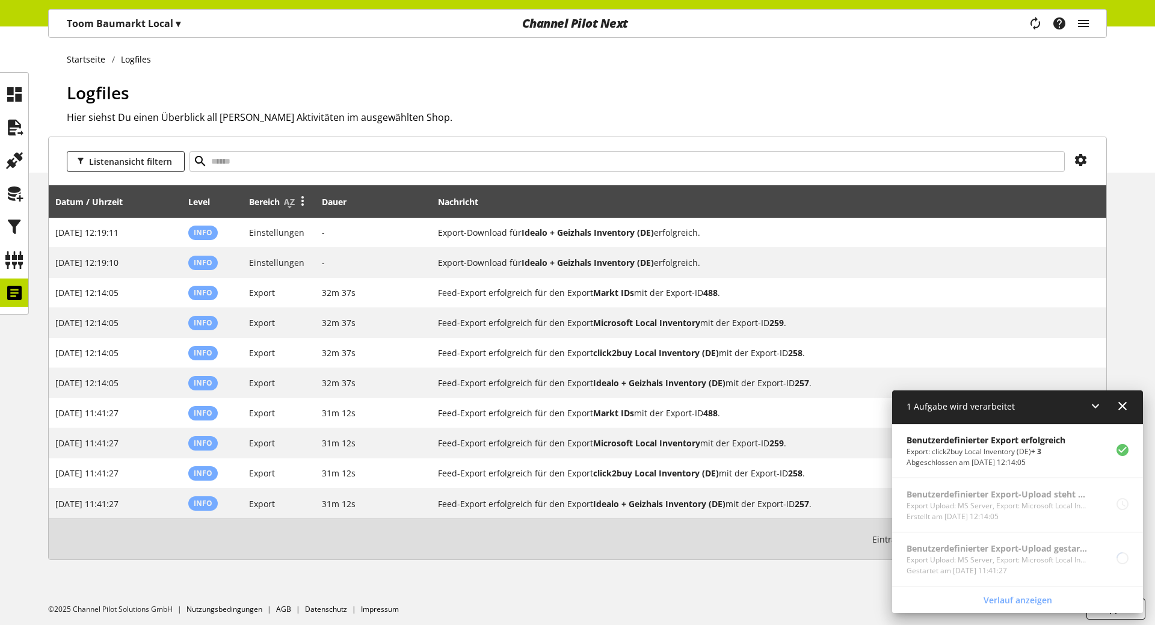
click at [303, 200] on icon at bounding box center [302, 201] width 14 height 22
click at [246, 257] on link "Filter" at bounding box center [257, 259] width 105 height 17
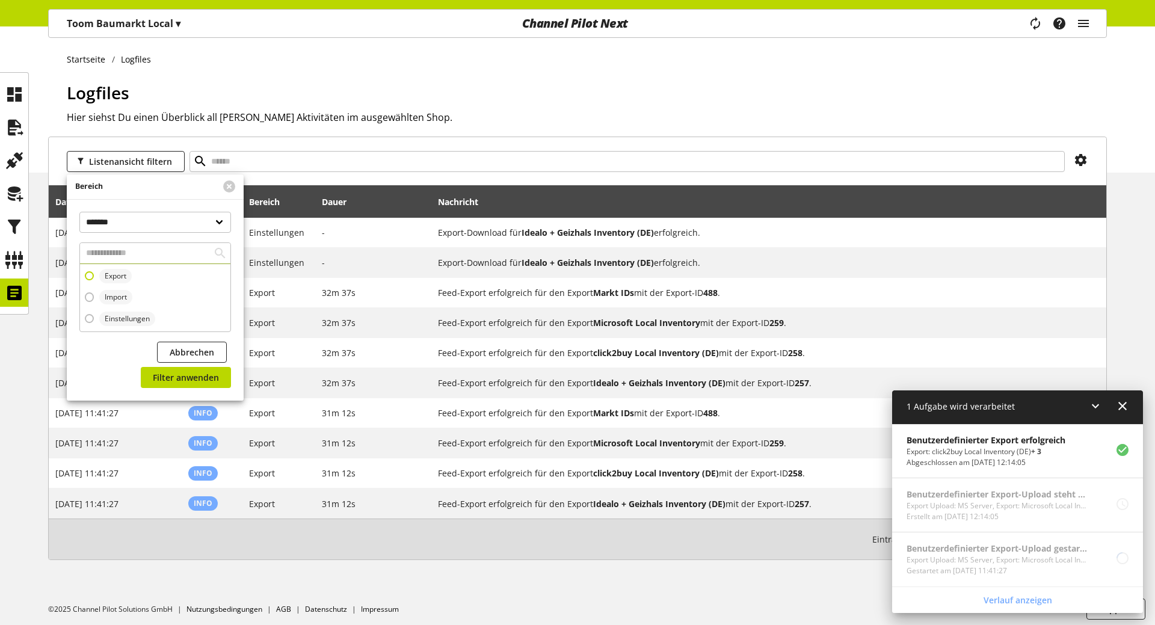
click at [110, 271] on span "Export" at bounding box center [116, 276] width 22 height 11
click at [182, 363] on div "Abbrechen Filter anwenden" at bounding box center [155, 367] width 152 height 51
click at [180, 373] on span "Filter anwenden" at bounding box center [186, 377] width 66 height 13
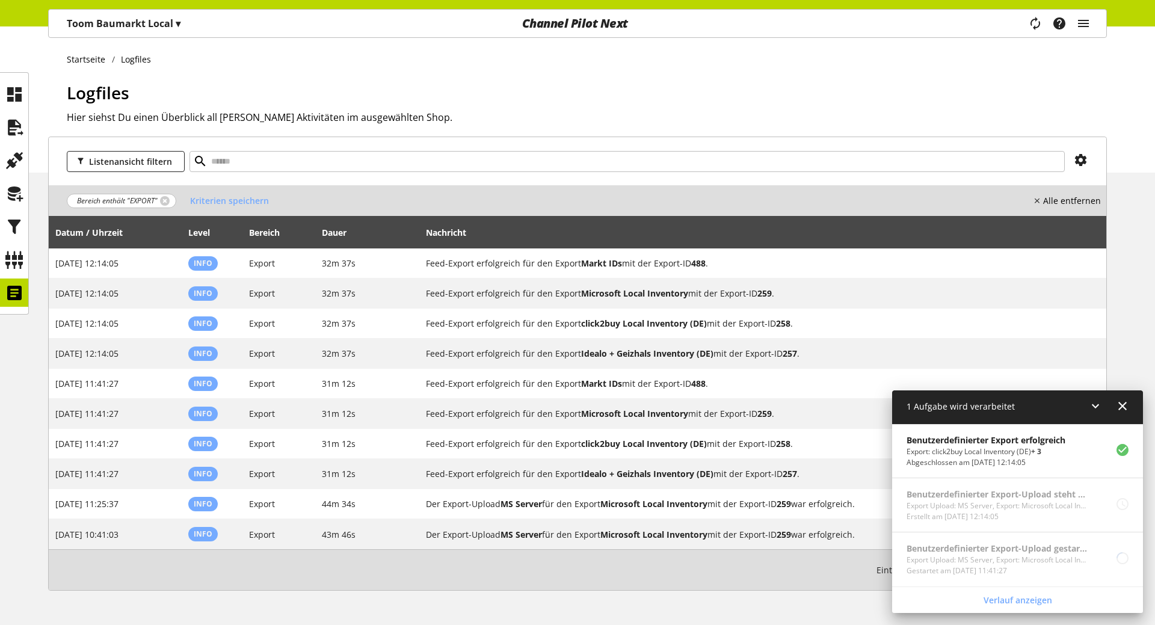
click at [1099, 408] on icon at bounding box center [1095, 406] width 14 height 22
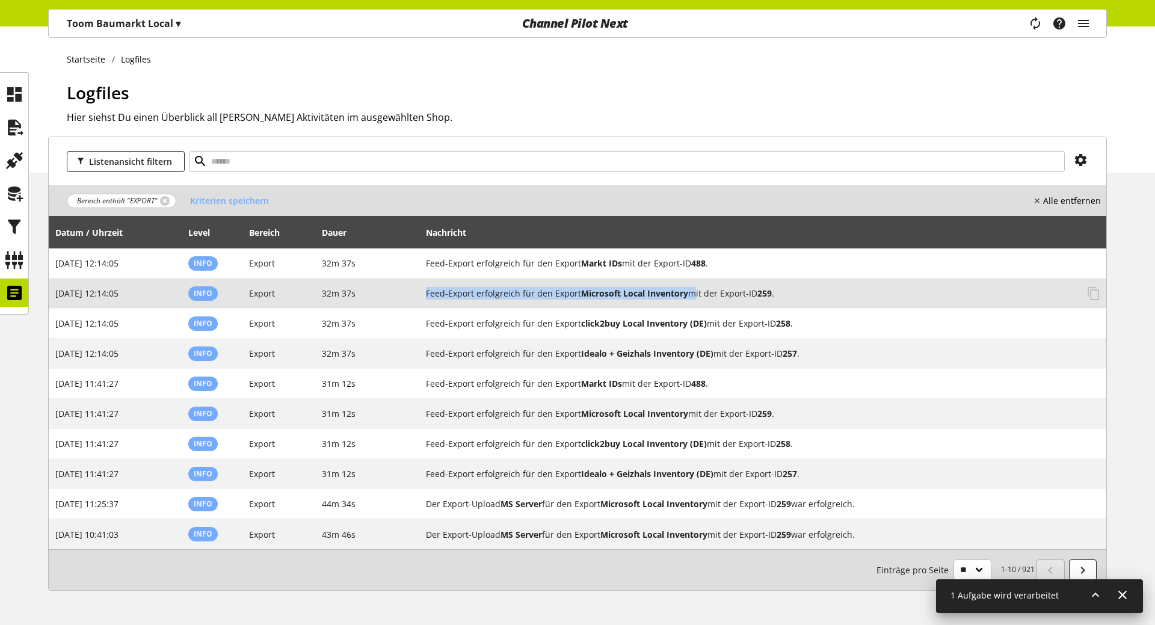
drag, startPoint x: 427, startPoint y: 291, endPoint x: 689, endPoint y: 283, distance: 263.0
click at [689, 287] on h2 "Feed-Export erfolgreich für den Export Microsoft Local Inventory mit der Export…" at bounding box center [752, 293] width 652 height 13
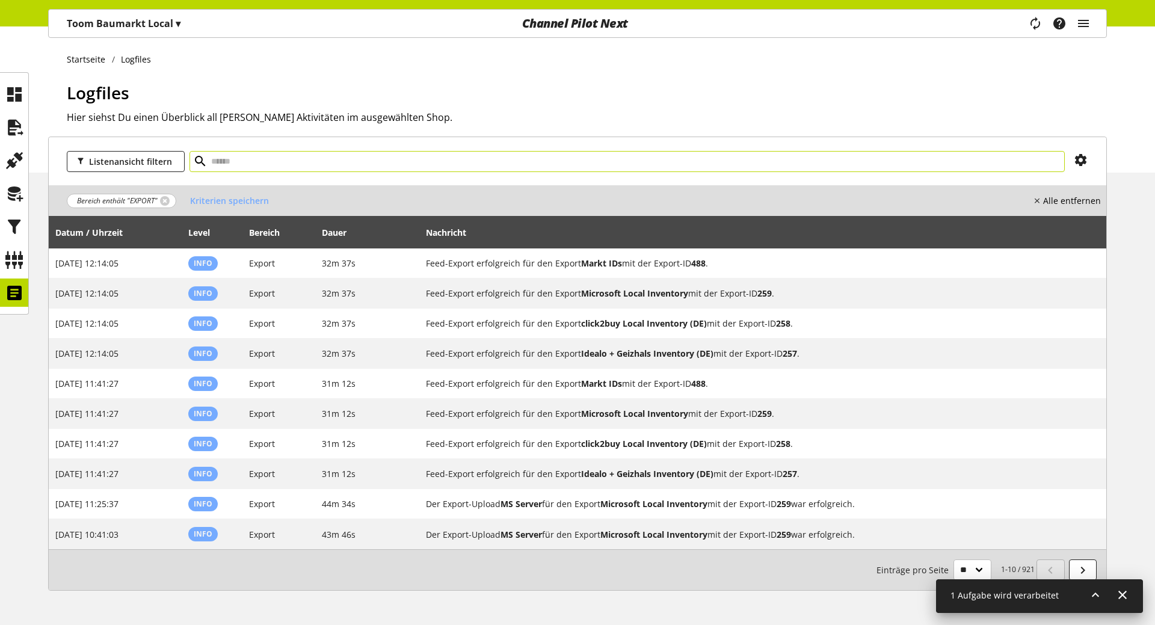
click at [239, 162] on input "text" at bounding box center [627, 161] width 875 height 21
paste input "**********"
type input "**********"
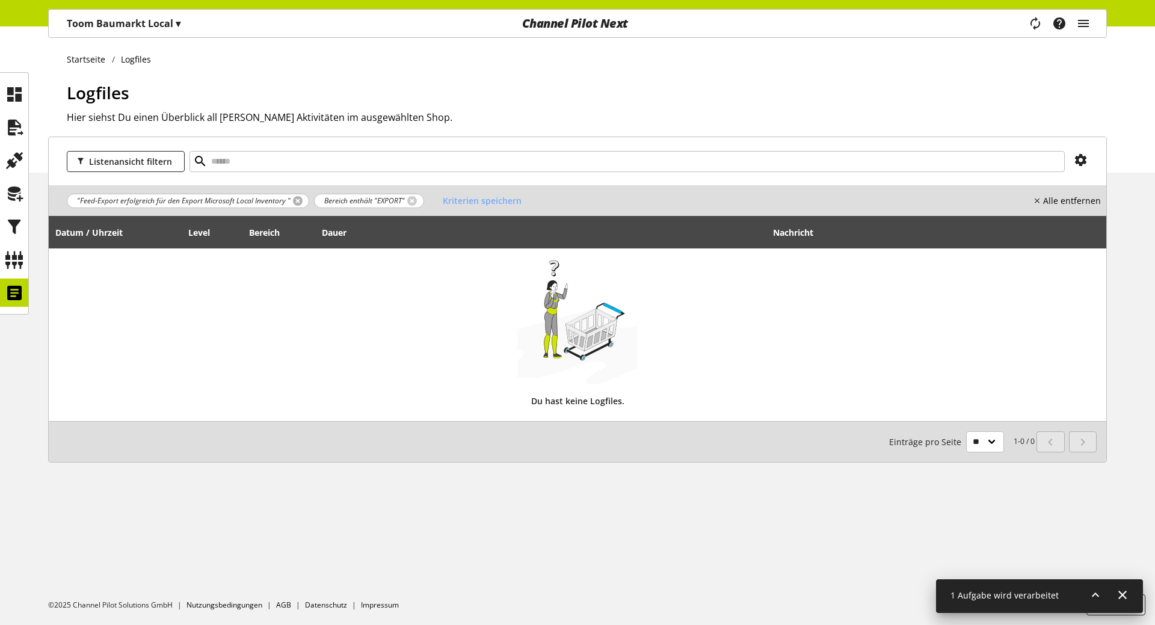
click at [295, 200] on link at bounding box center [298, 201] width 10 height 10
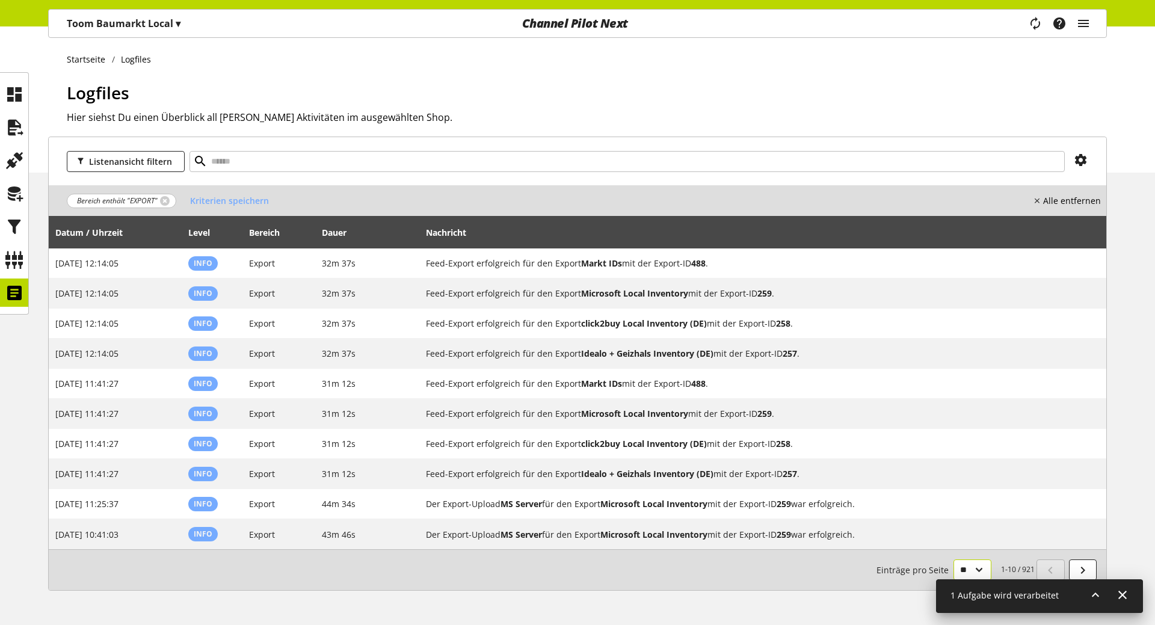
select select "***"
click option "***" at bounding box center [0, 0] width 0 height 0
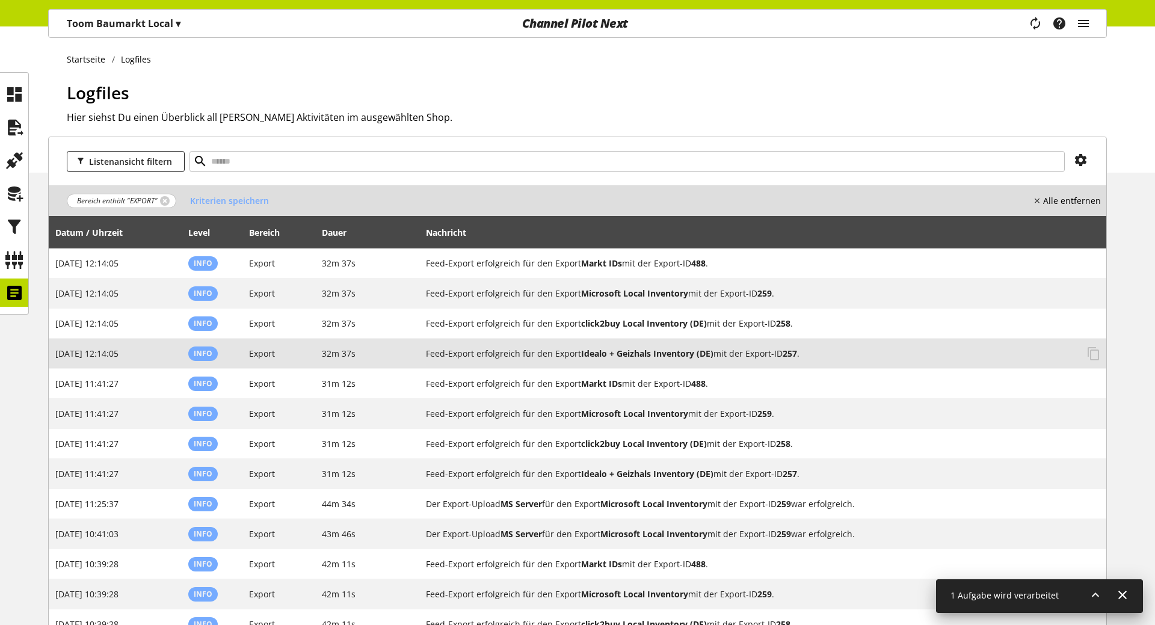
click at [582, 352] on b "Idealo + Geizhals Inventory (DE)" at bounding box center [647, 353] width 132 height 11
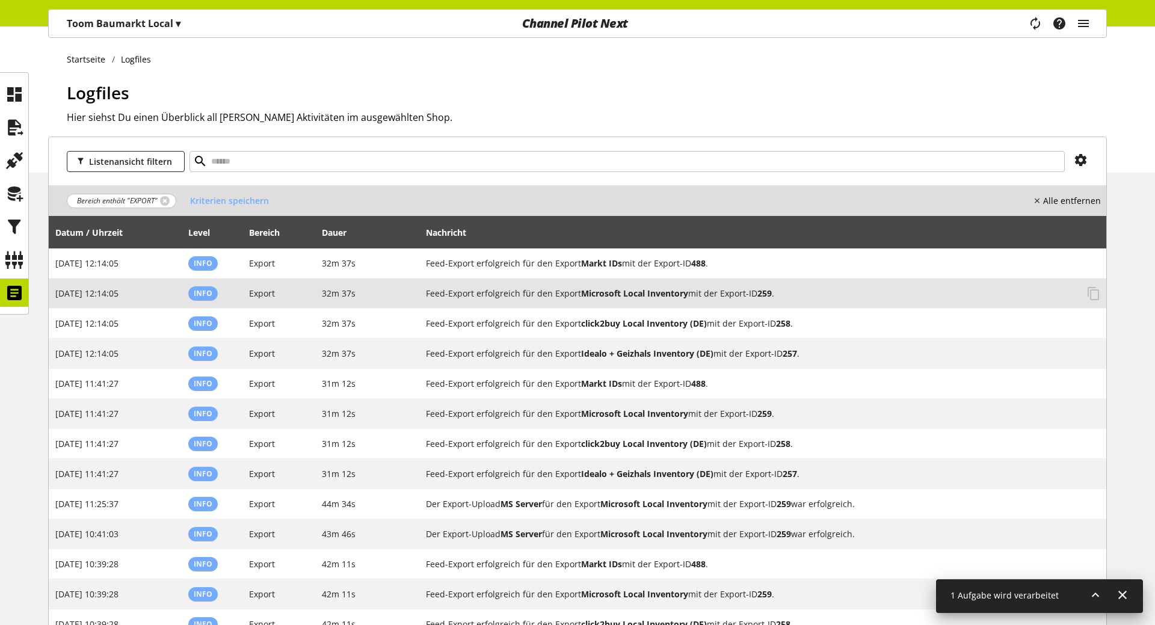
copy h2 "Feed-Export erfolgreich für den Export Idealo"
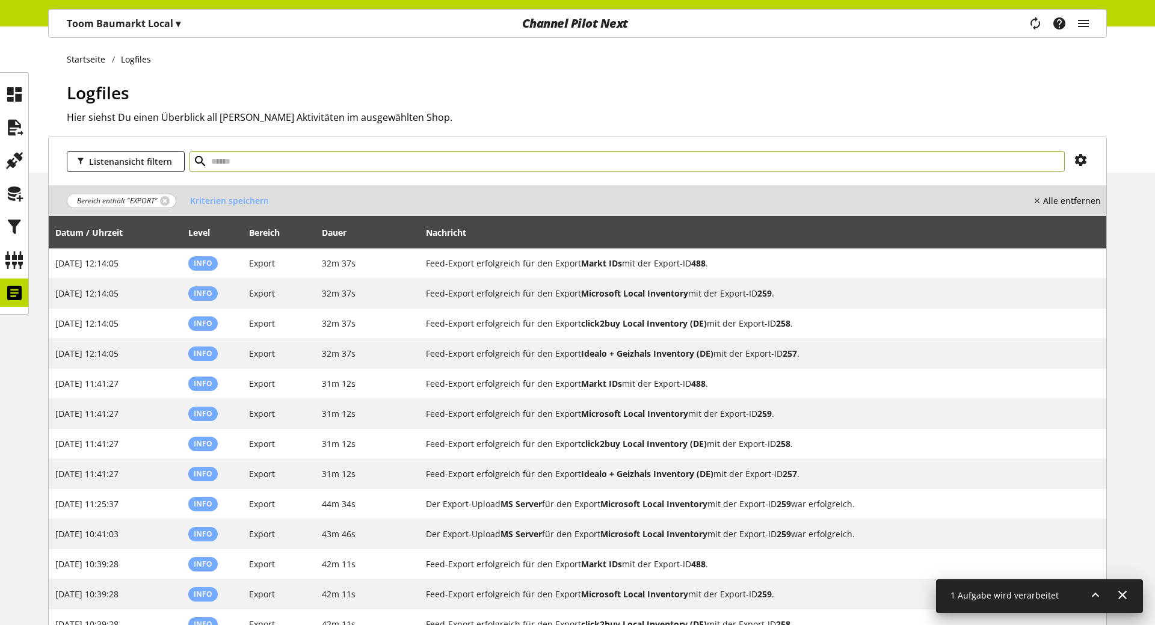
click at [303, 159] on input "text" at bounding box center [627, 161] width 875 height 21
paste input "******"
type input "******"
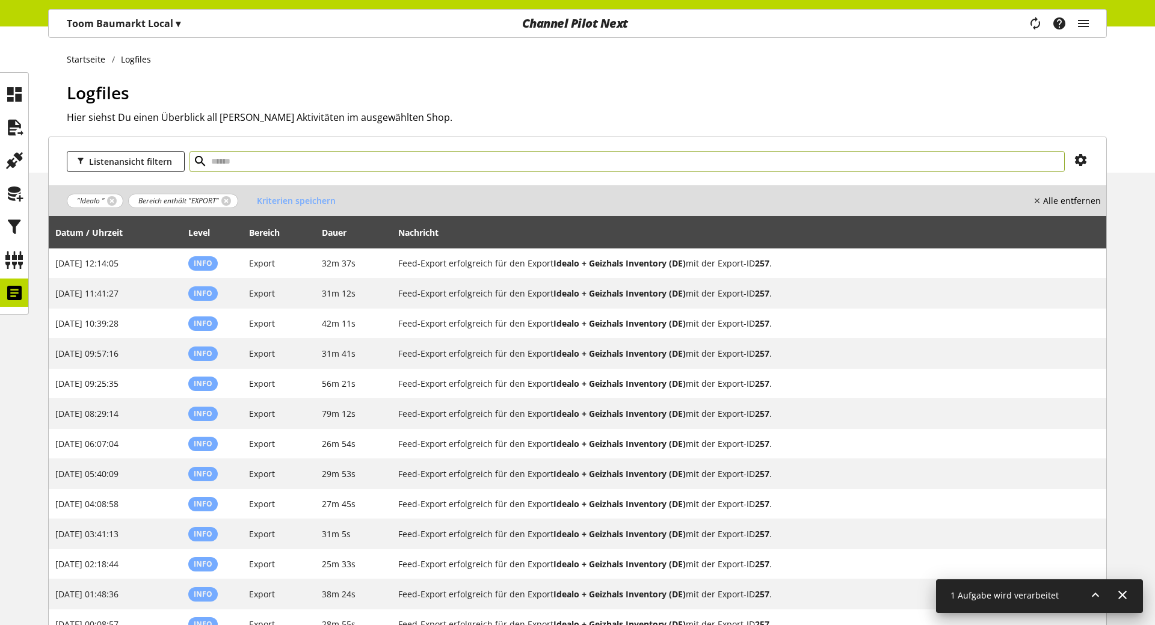
click at [305, 170] on input "text" at bounding box center [627, 161] width 875 height 21
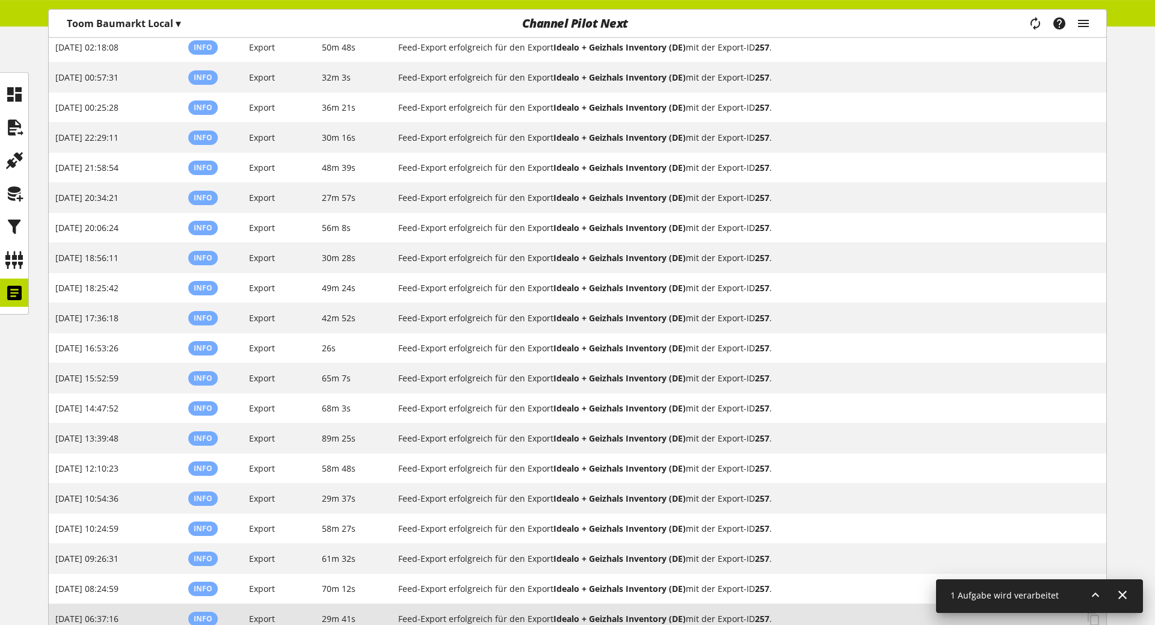
scroll to position [1961, 0]
